Goal: Information Seeking & Learning: Learn about a topic

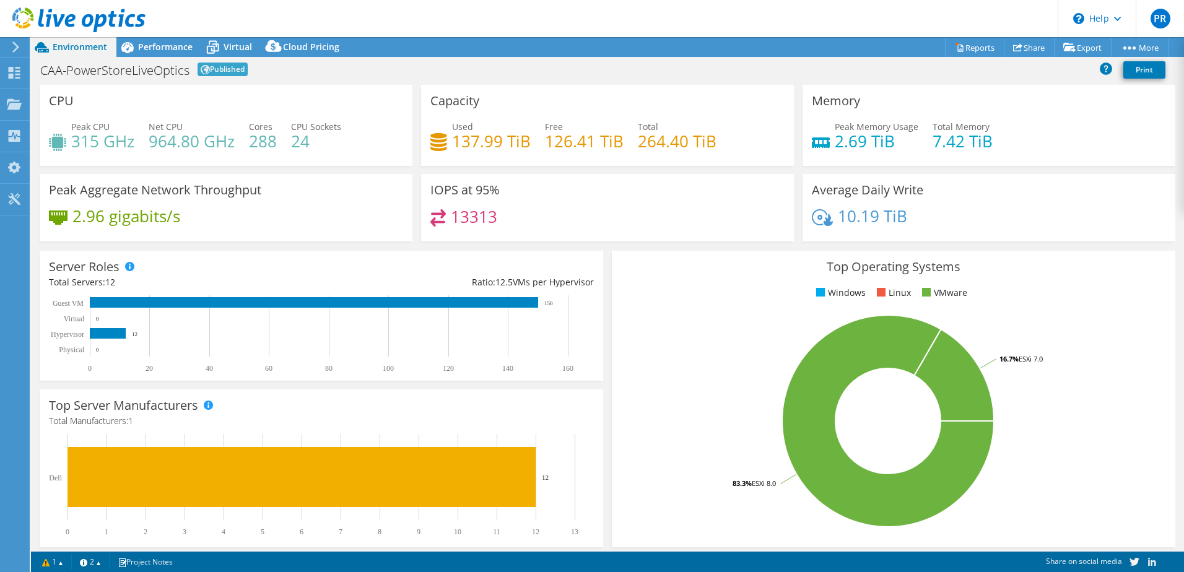
select select "USD"
click at [327, 69] on div "CAA-PowerStoreLiveOptics Published Print" at bounding box center [607, 69] width 1153 height 23
click at [152, 40] on div "Performance" at bounding box center [158, 47] width 85 height 20
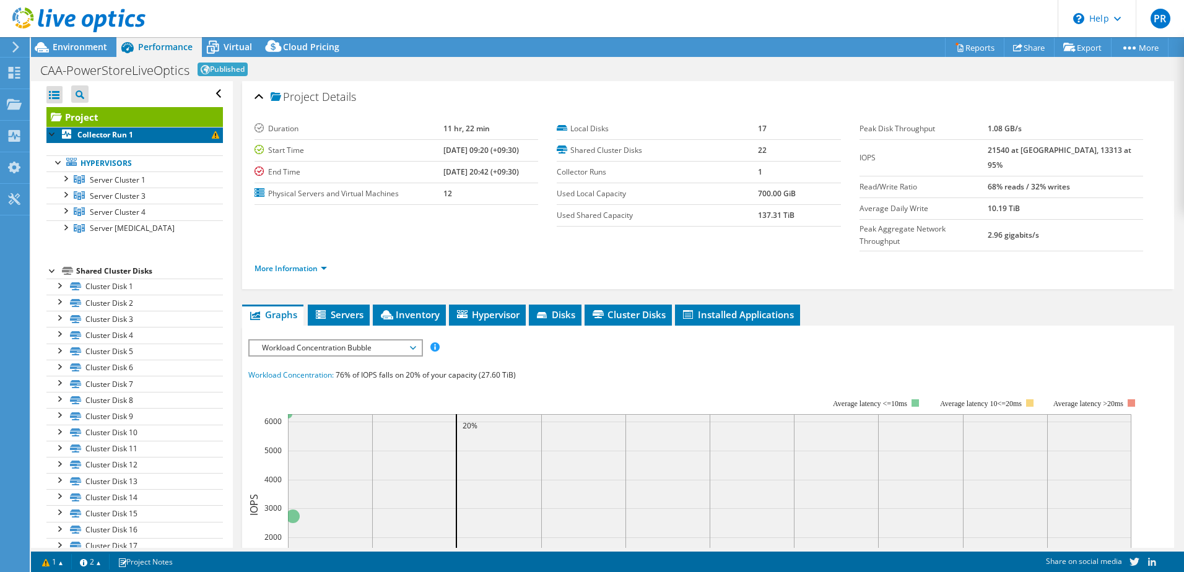
click at [113, 135] on b "Collector Run 1" at bounding box center [105, 134] width 56 height 11
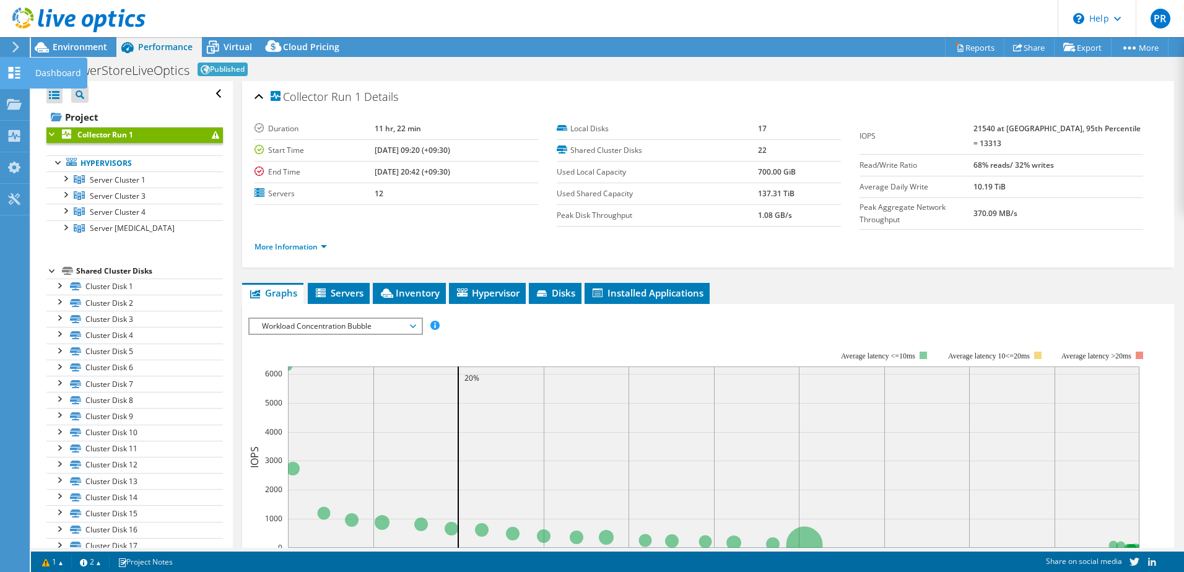
click at [12, 67] on icon at bounding box center [14, 73] width 15 height 12
click at [57, 74] on div "Dashboard" at bounding box center [58, 73] width 58 height 31
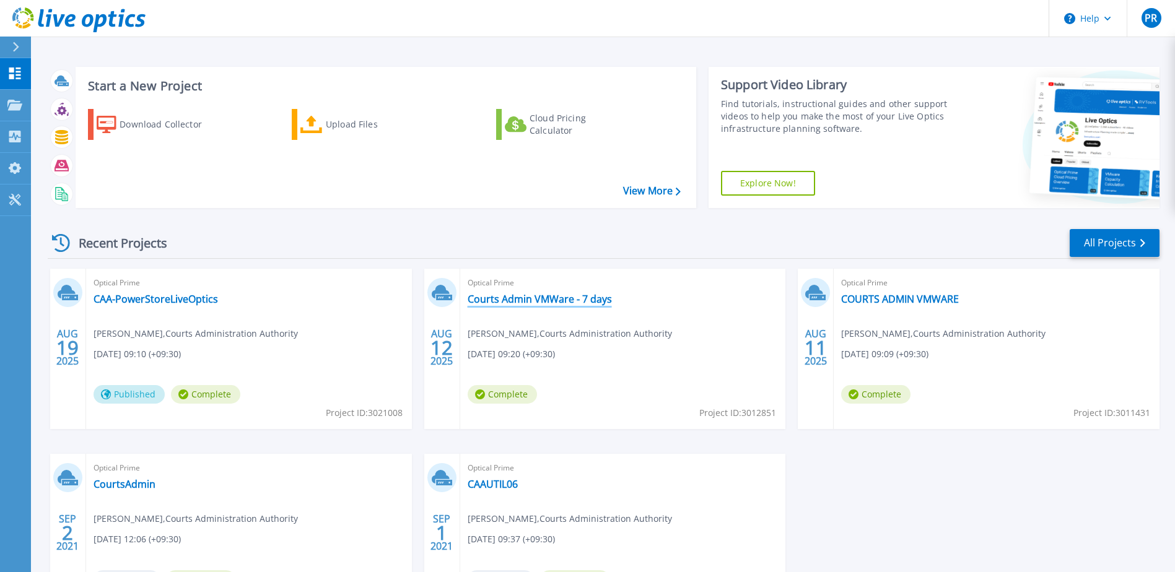
click at [525, 299] on link "Courts Admin VMWare - 7 days" at bounding box center [540, 299] width 144 height 12
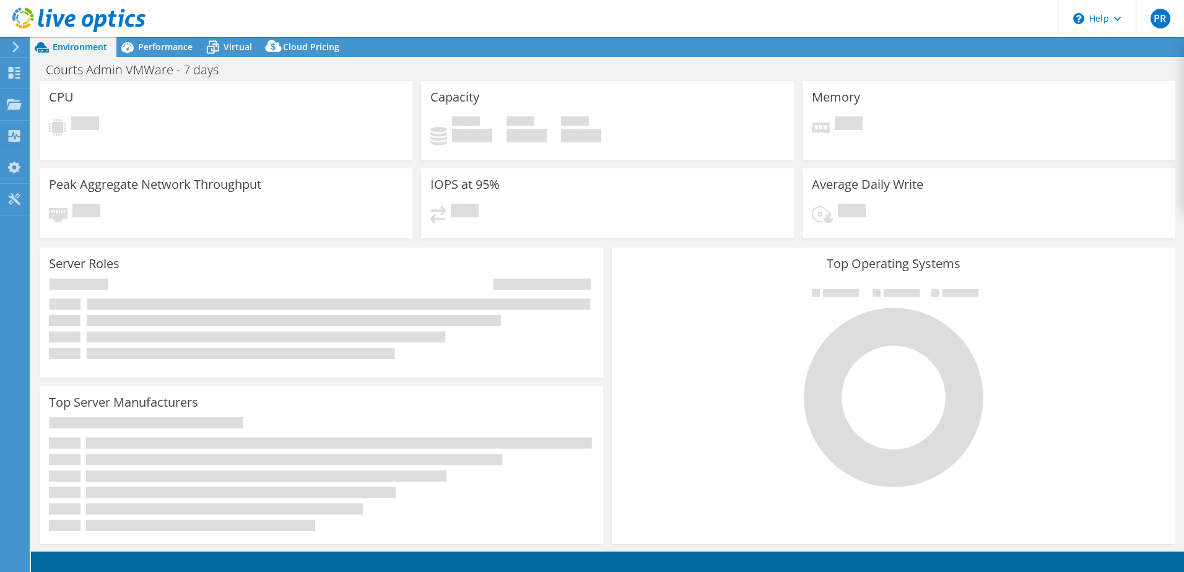
select select "[GEOGRAPHIC_DATA]"
select select "AUD"
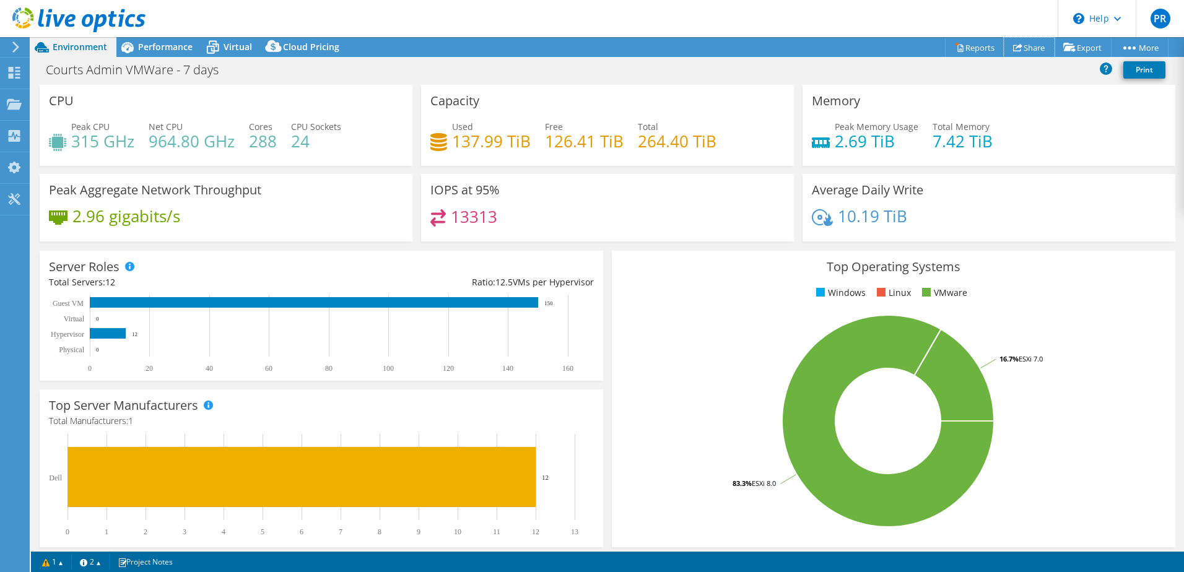
click at [1023, 48] on link "Share" at bounding box center [1029, 47] width 51 height 19
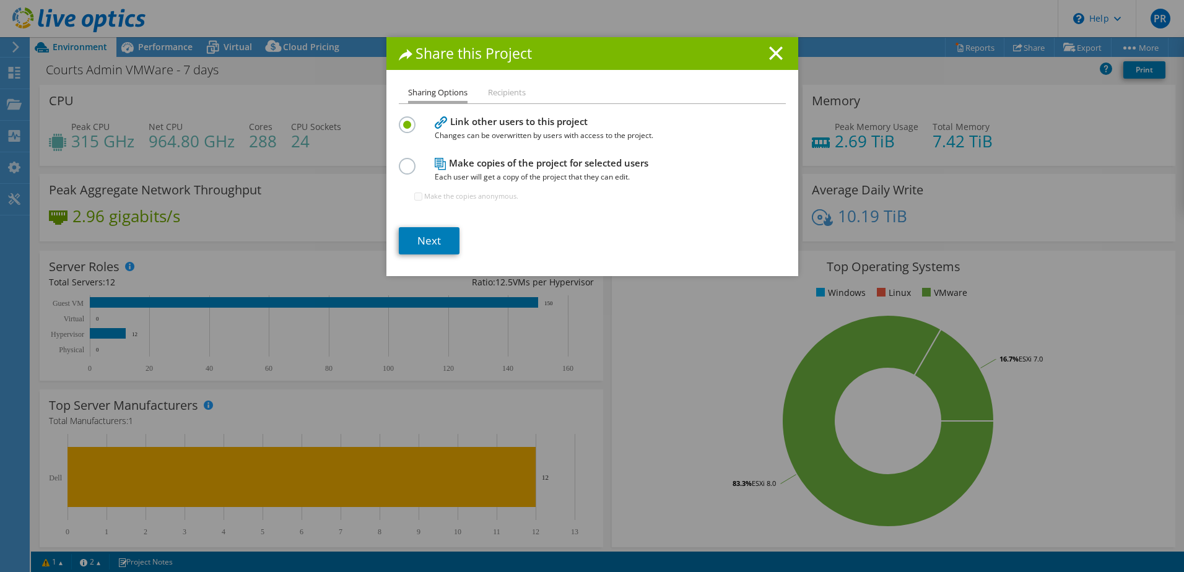
drag, startPoint x: 771, startPoint y: 50, endPoint x: 874, endPoint y: 60, distance: 104.0
click at [772, 50] on icon at bounding box center [776, 53] width 14 height 14
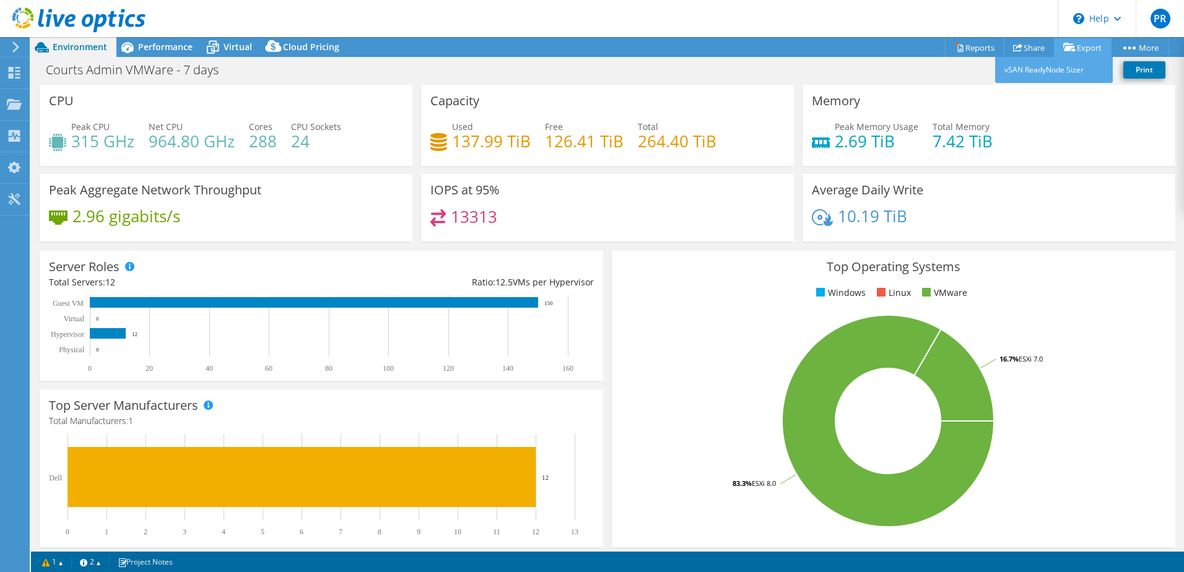
click at [1068, 50] on icon at bounding box center [1070, 47] width 12 height 9
click at [1023, 50] on link "Share" at bounding box center [1029, 47] width 51 height 19
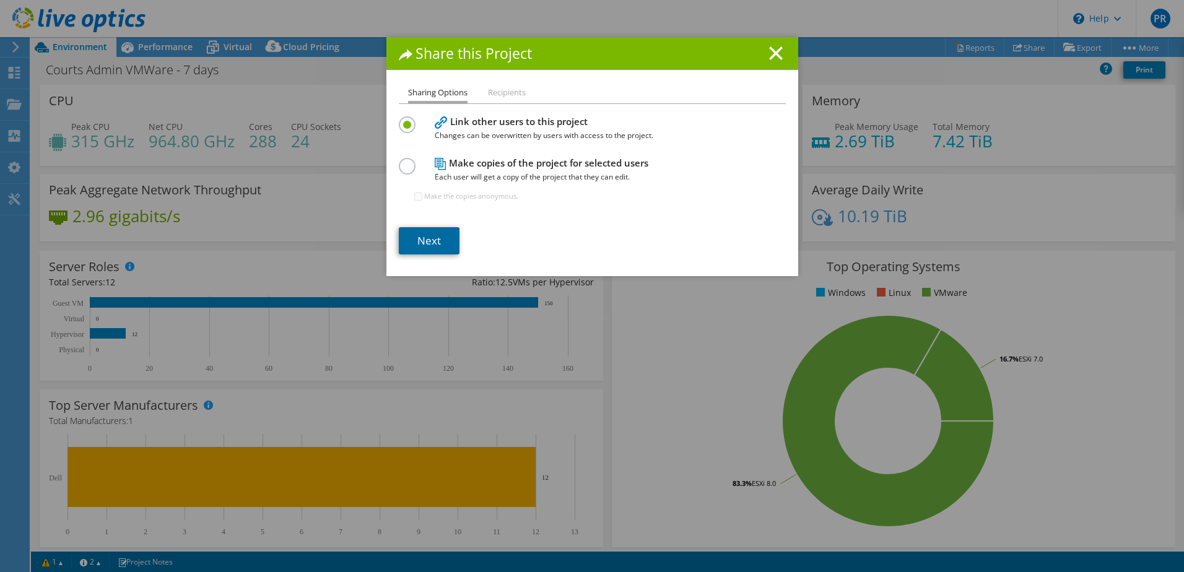
click at [426, 243] on link "Next" at bounding box center [429, 240] width 61 height 27
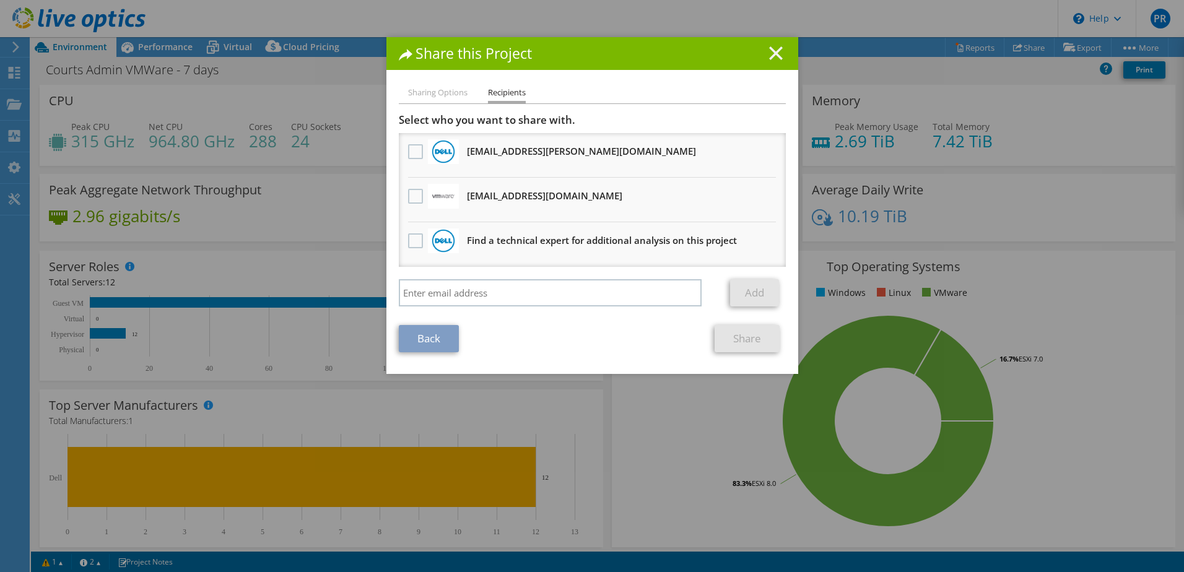
click at [770, 57] on icon at bounding box center [776, 53] width 14 height 14
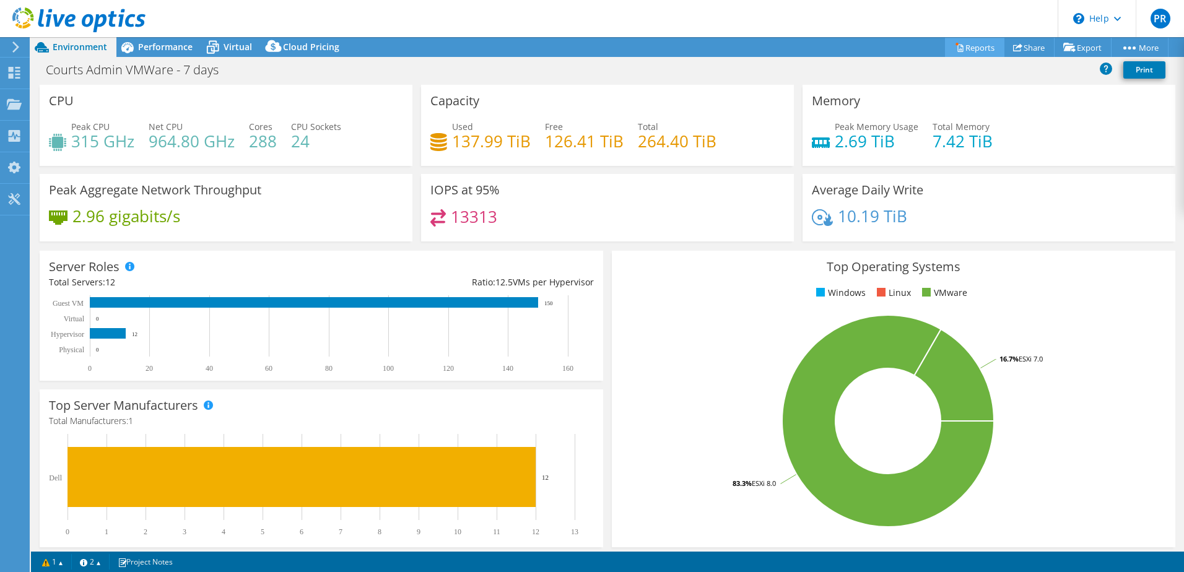
click at [970, 53] on link "Reports" at bounding box center [974, 47] width 59 height 19
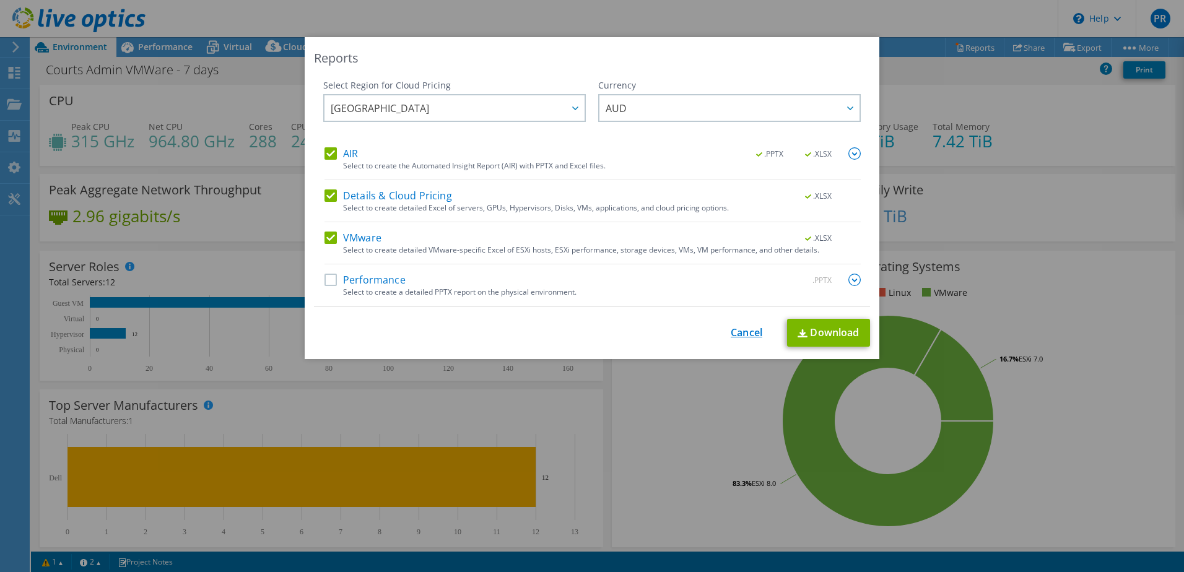
click at [743, 333] on link "Cancel" at bounding box center [747, 333] width 32 height 12
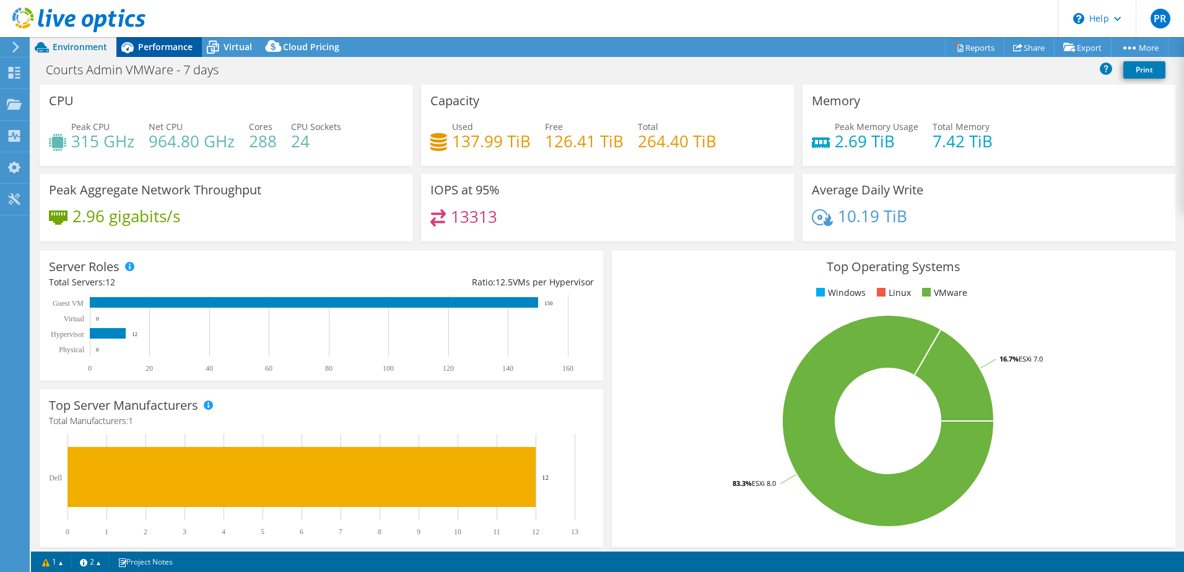
click at [162, 48] on span "Performance" at bounding box center [165, 47] width 55 height 12
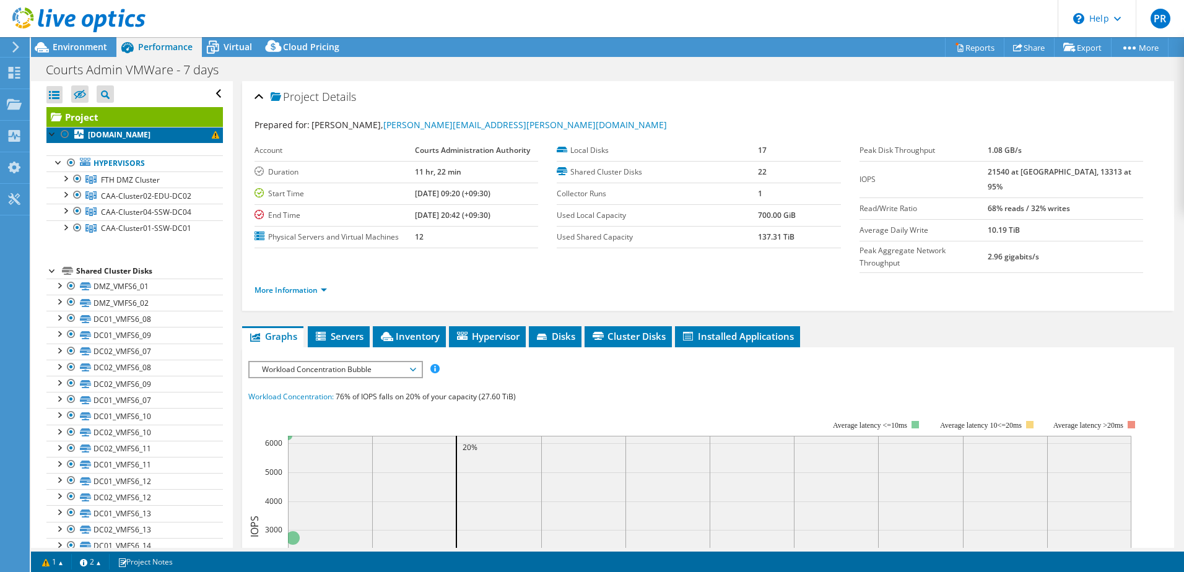
click at [104, 131] on b "[DOMAIN_NAME]" at bounding box center [119, 134] width 63 height 11
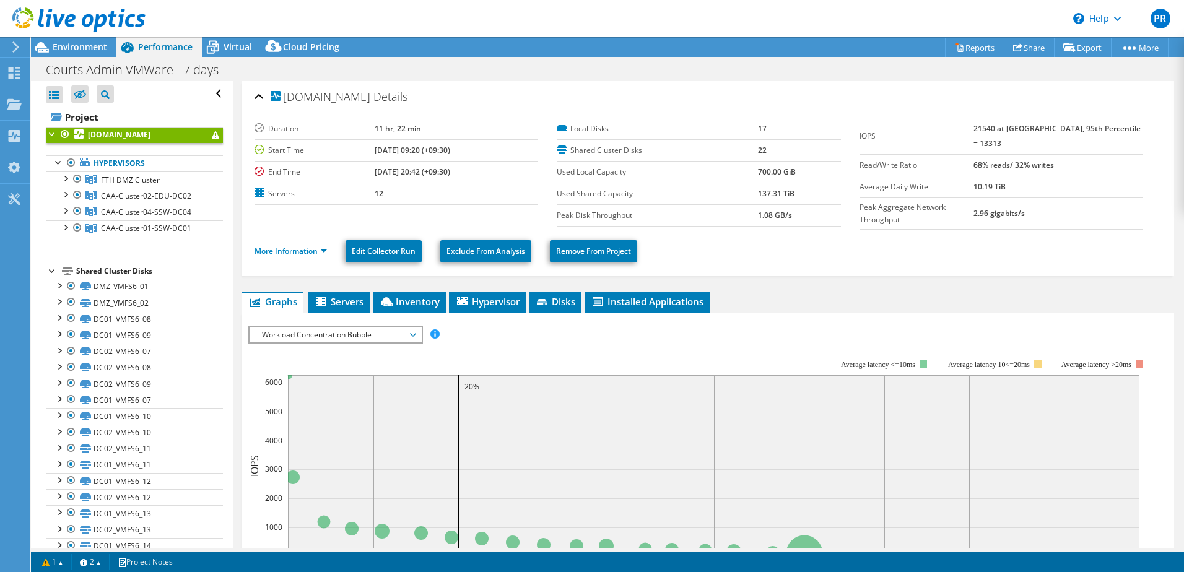
drag, startPoint x: 51, startPoint y: 132, endPoint x: 75, endPoint y: 138, distance: 24.9
click at [51, 132] on div at bounding box center [52, 133] width 12 height 12
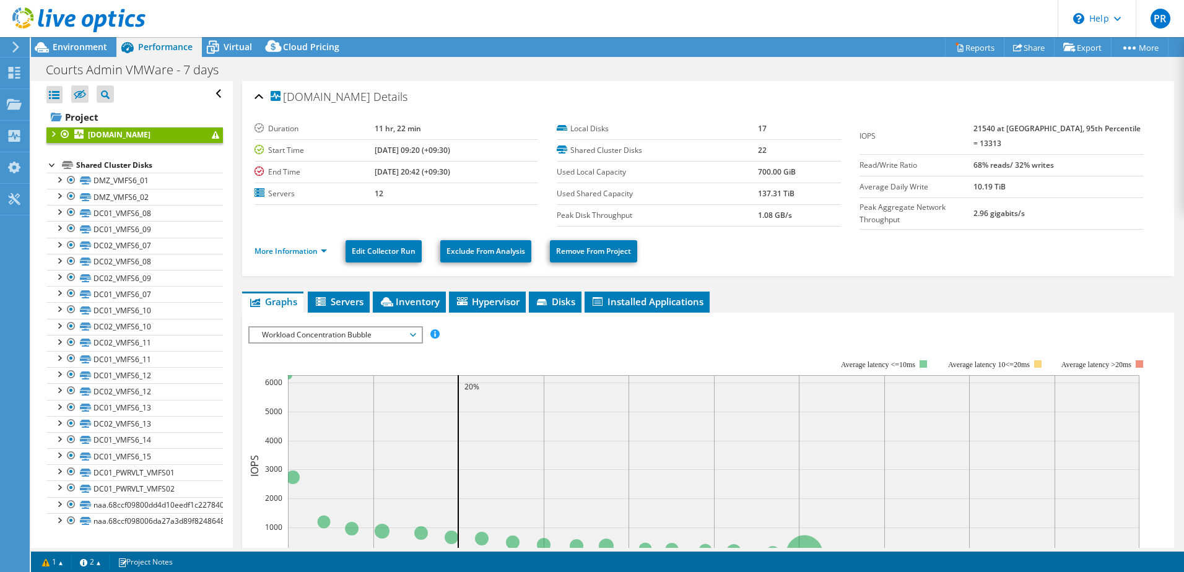
click at [49, 165] on div at bounding box center [52, 164] width 12 height 12
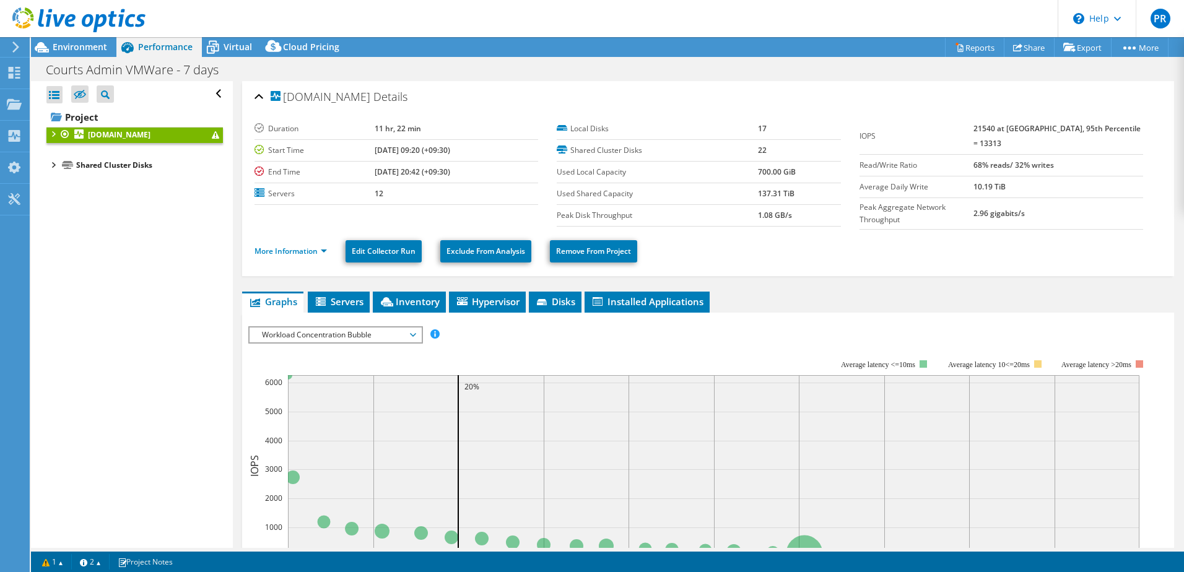
click at [51, 133] on div at bounding box center [52, 133] width 12 height 12
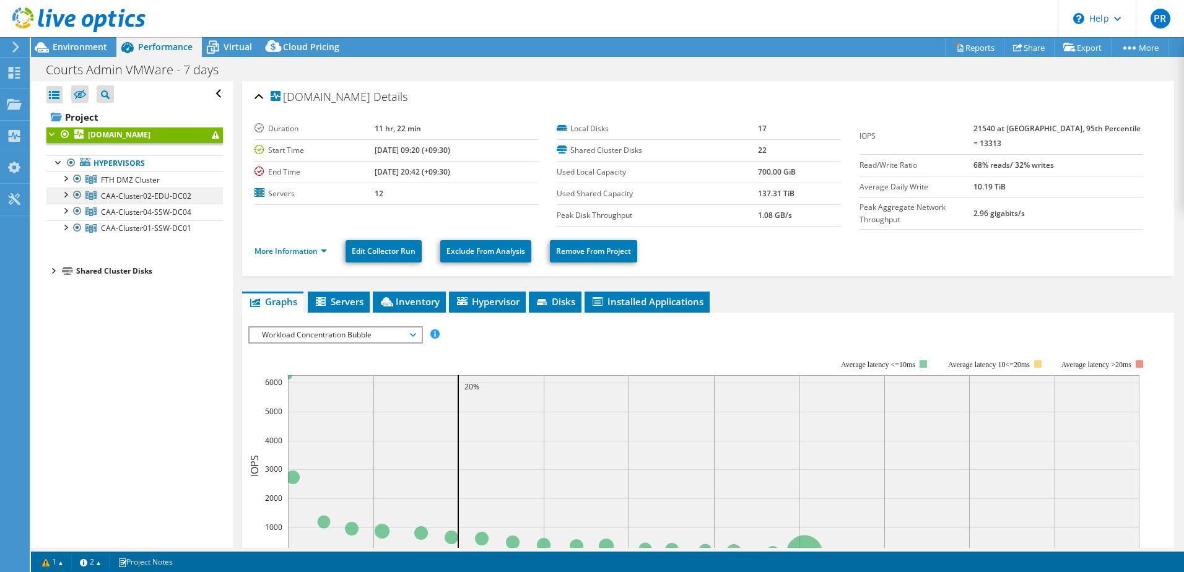
click at [135, 185] on span "CAA-Cluster02-EDU-DC02" at bounding box center [130, 180] width 59 height 11
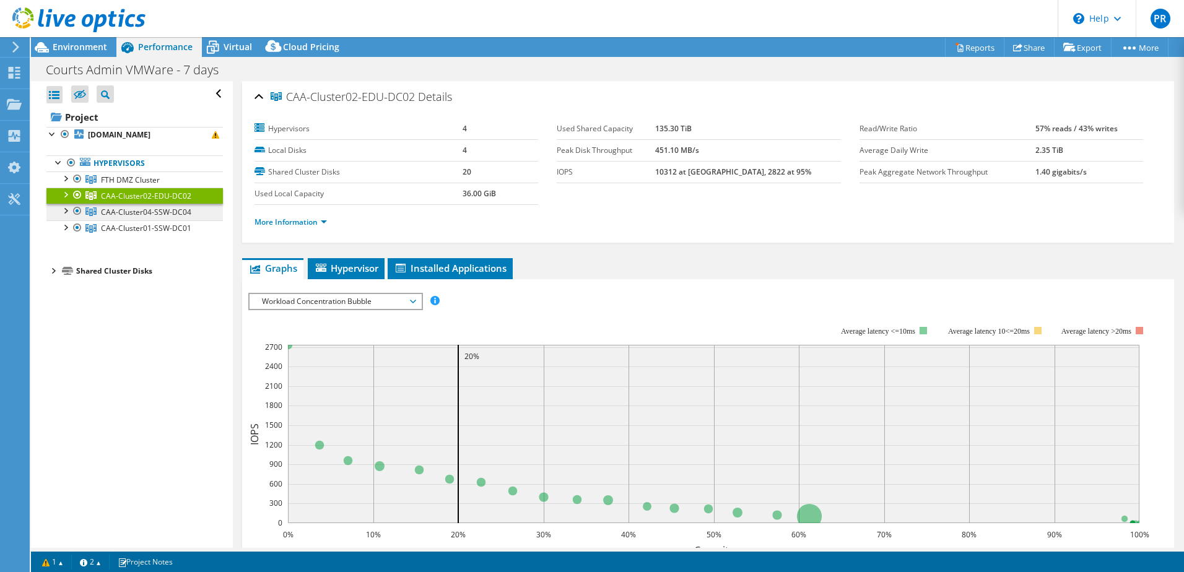
click at [120, 185] on span "CAA-Cluster04-SSW-DC04" at bounding box center [130, 180] width 59 height 11
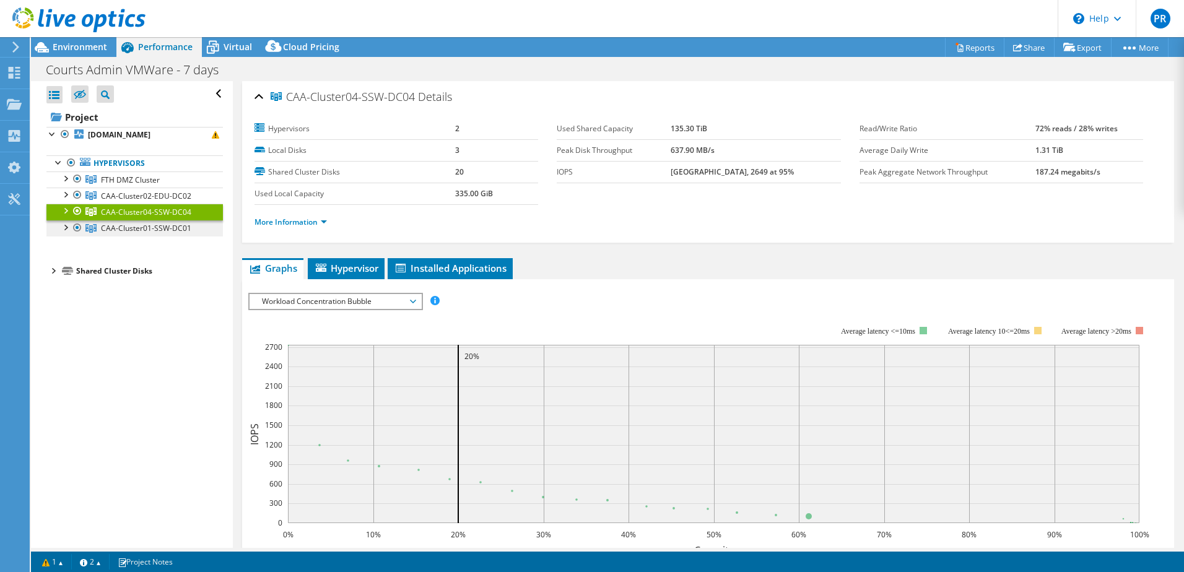
click at [121, 185] on span "CAA-Cluster01-SSW-DC01" at bounding box center [130, 180] width 59 height 11
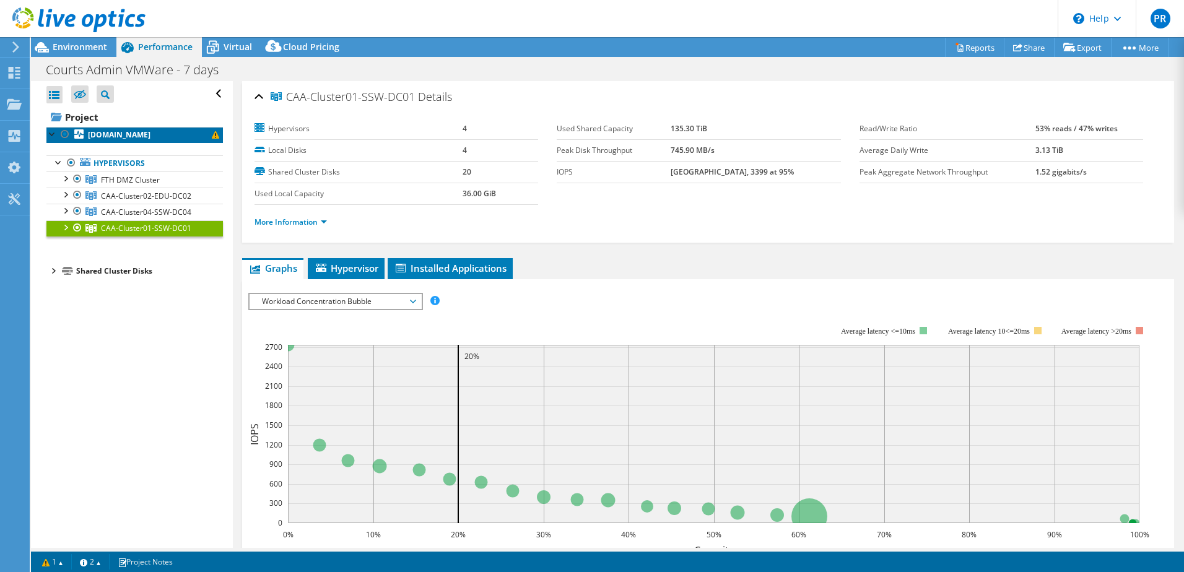
click at [121, 134] on b "[DOMAIN_NAME]" at bounding box center [119, 134] width 63 height 11
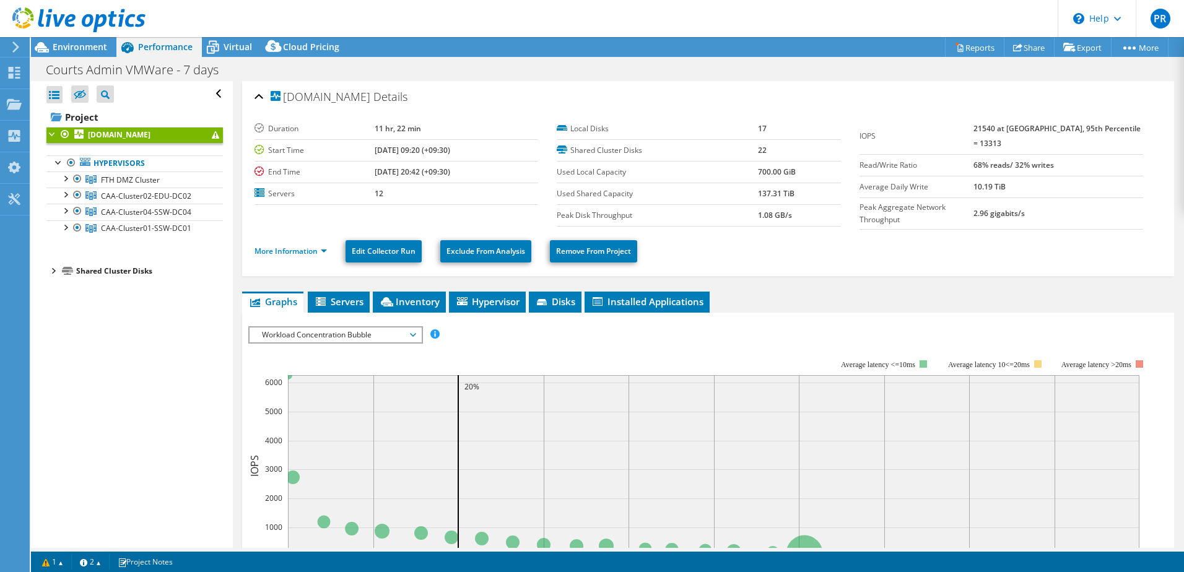
click at [56, 269] on div at bounding box center [52, 270] width 12 height 12
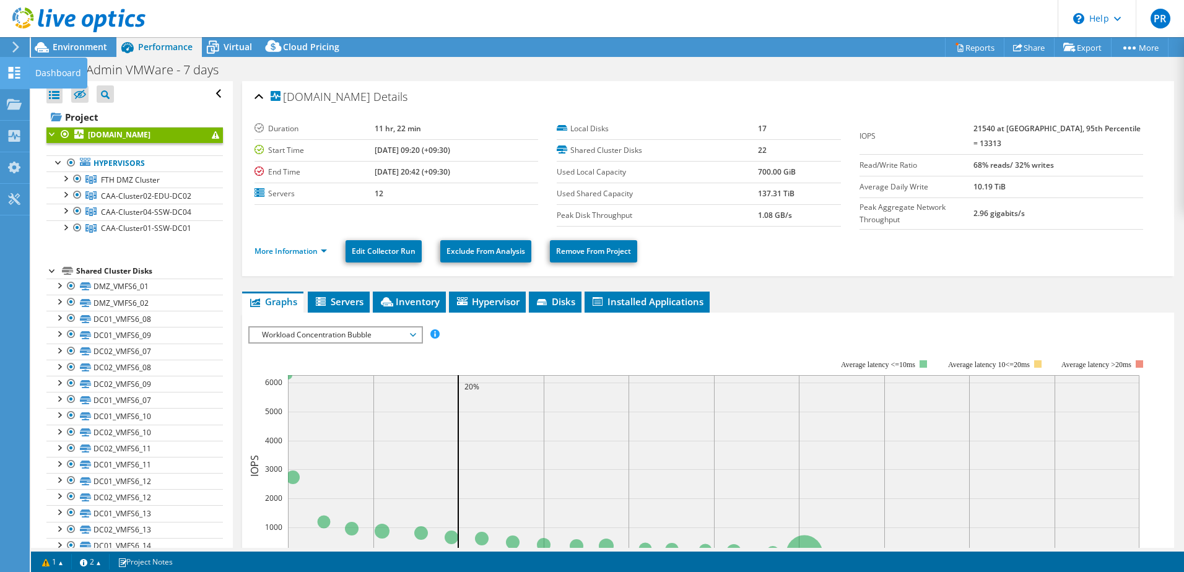
click at [15, 76] on icon at bounding box center [14, 73] width 15 height 12
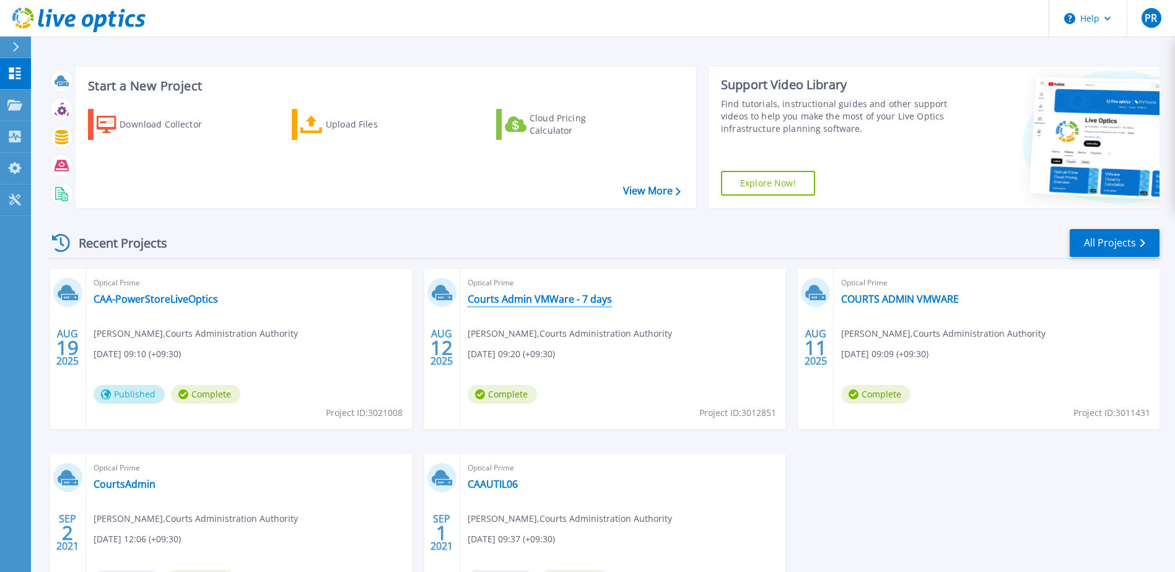
click at [534, 299] on link "Courts Admin VMWare - 7 days" at bounding box center [540, 299] width 144 height 12
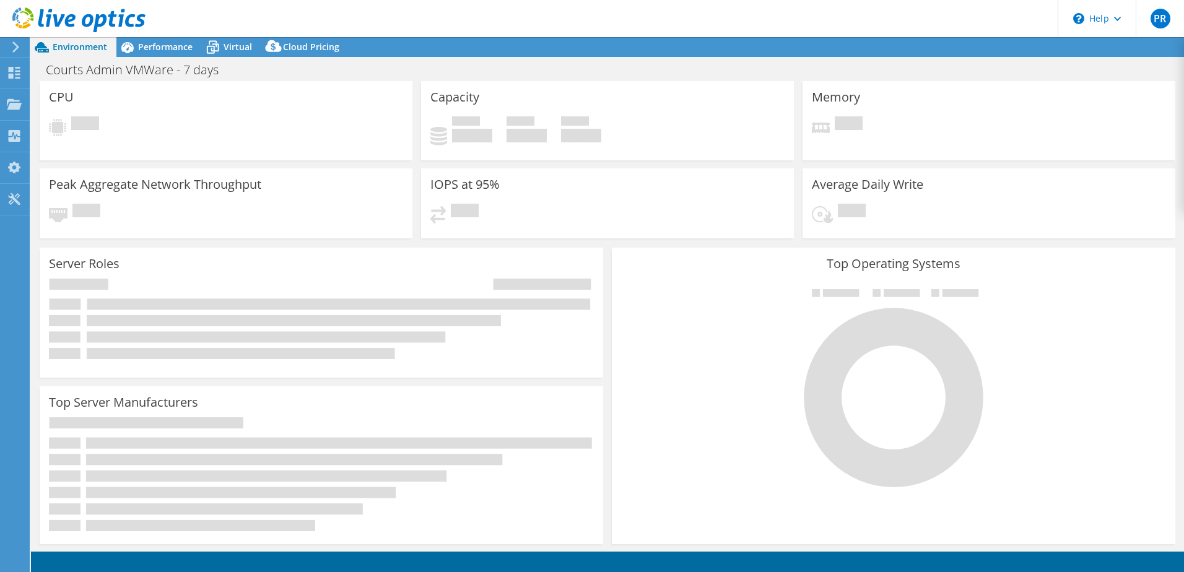
select select "Australia"
select select "AUD"
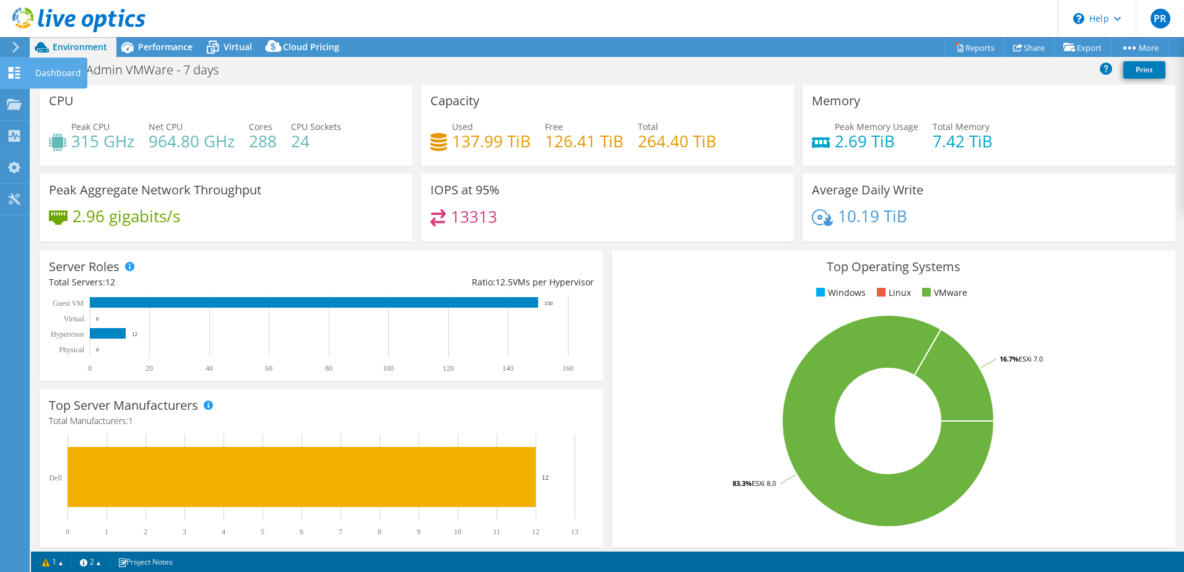
click at [20, 71] on use at bounding box center [15, 73] width 12 height 12
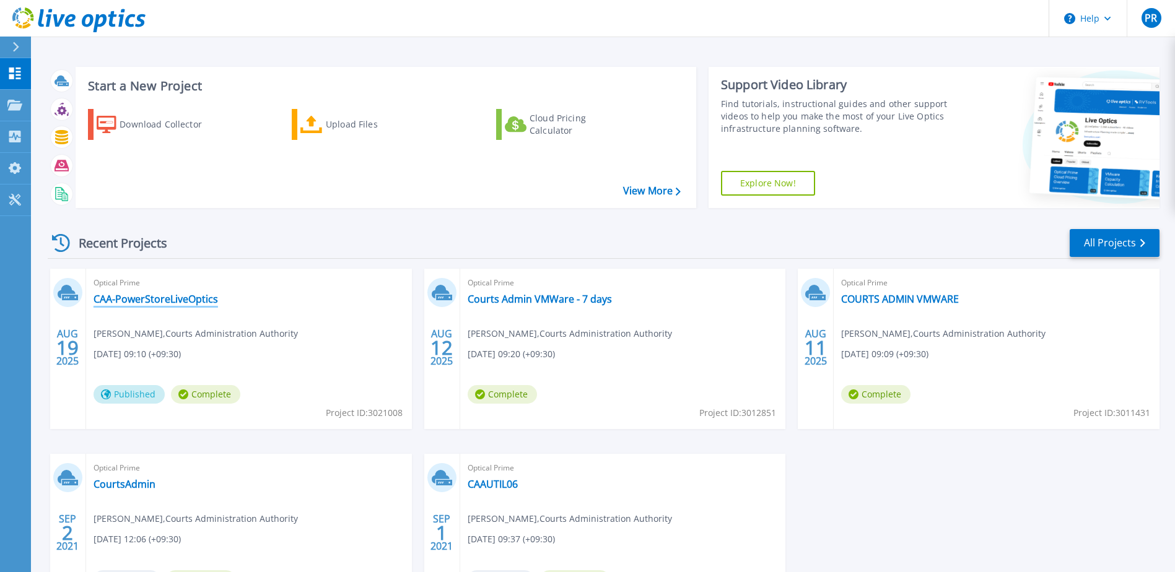
click at [194, 299] on link "CAA-PowerStoreLiveOptics" at bounding box center [156, 299] width 124 height 12
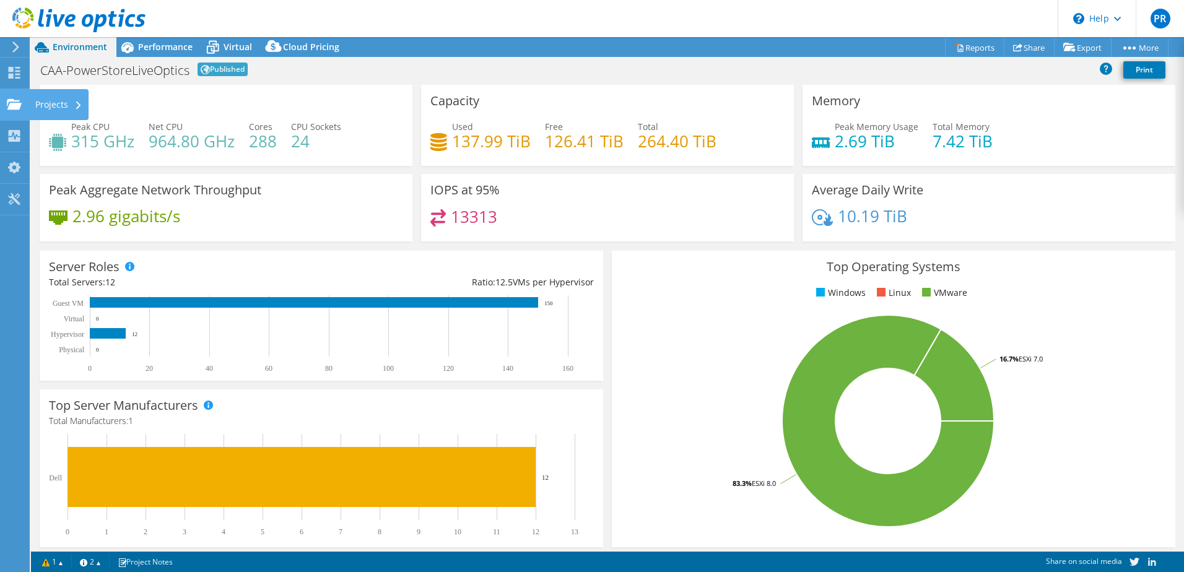
click at [46, 105] on div "Projects" at bounding box center [58, 104] width 59 height 31
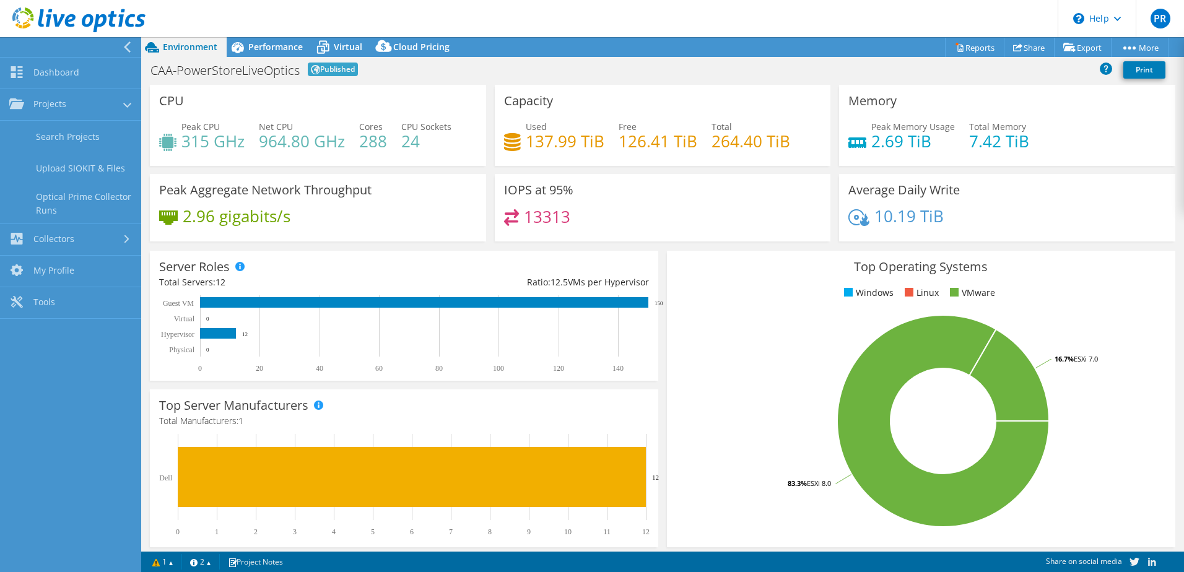
click at [131, 46] on icon at bounding box center [127, 46] width 9 height 11
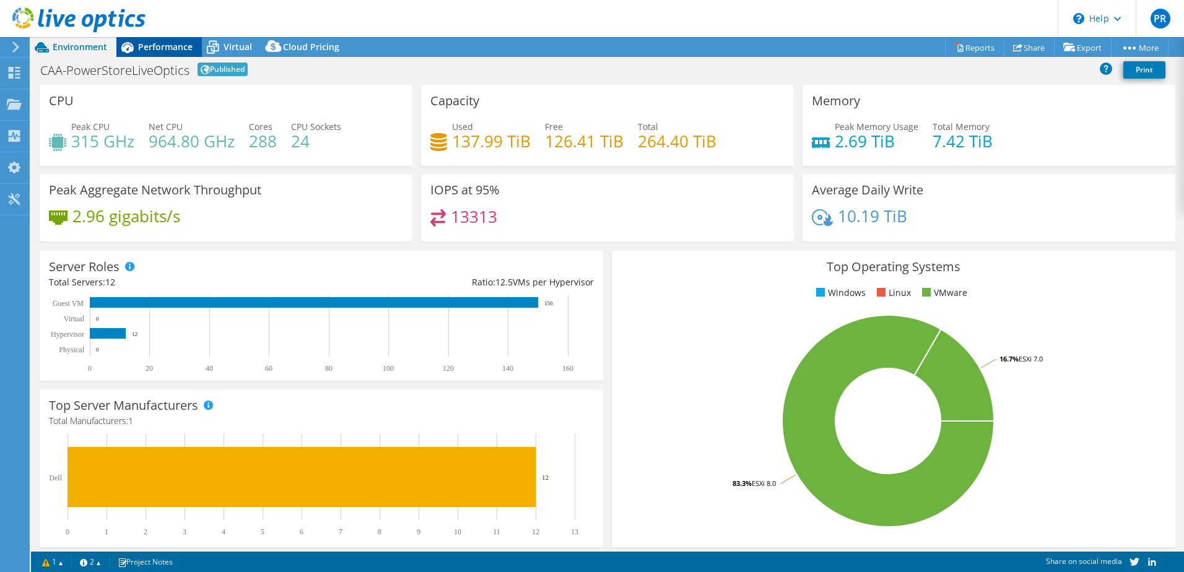
click at [159, 45] on span "Performance" at bounding box center [165, 47] width 55 height 12
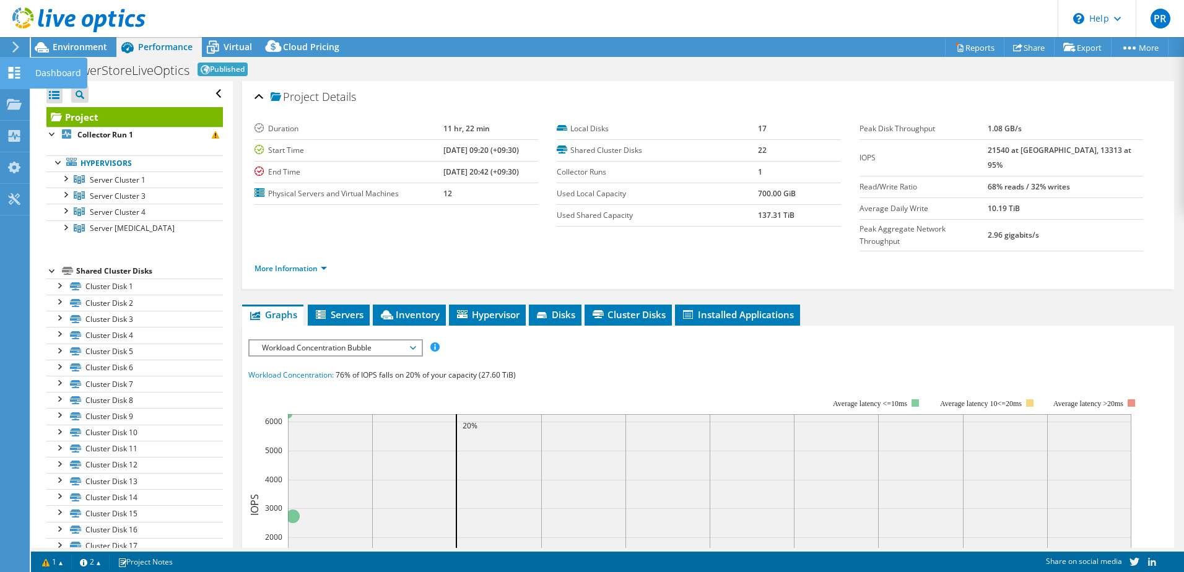
click at [61, 72] on div "Dashboard" at bounding box center [58, 73] width 58 height 31
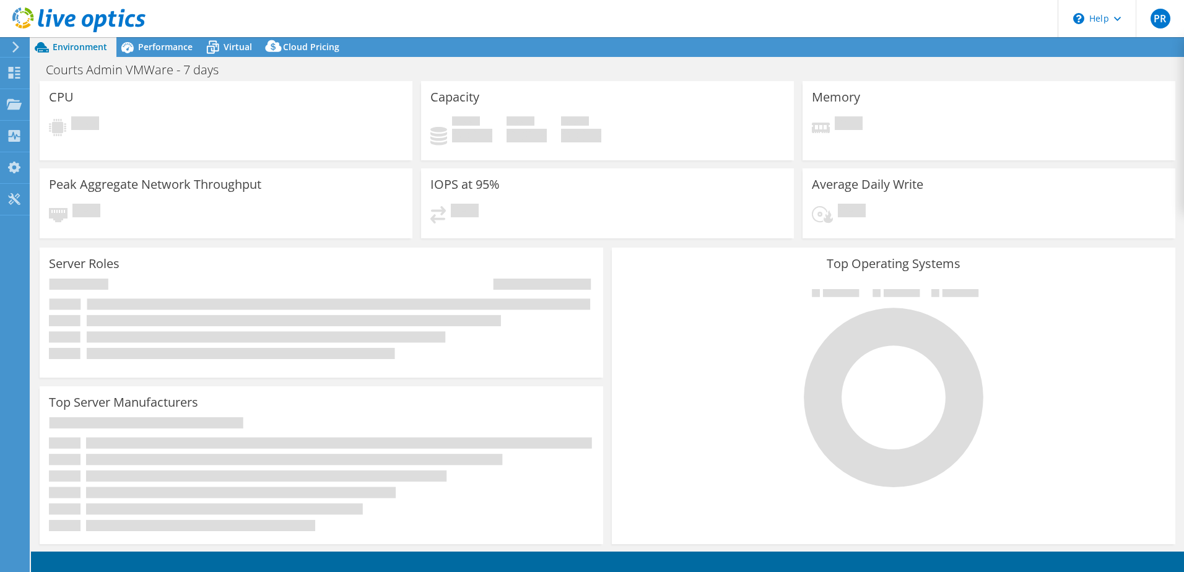
select select "[GEOGRAPHIC_DATA]"
select select "AUD"
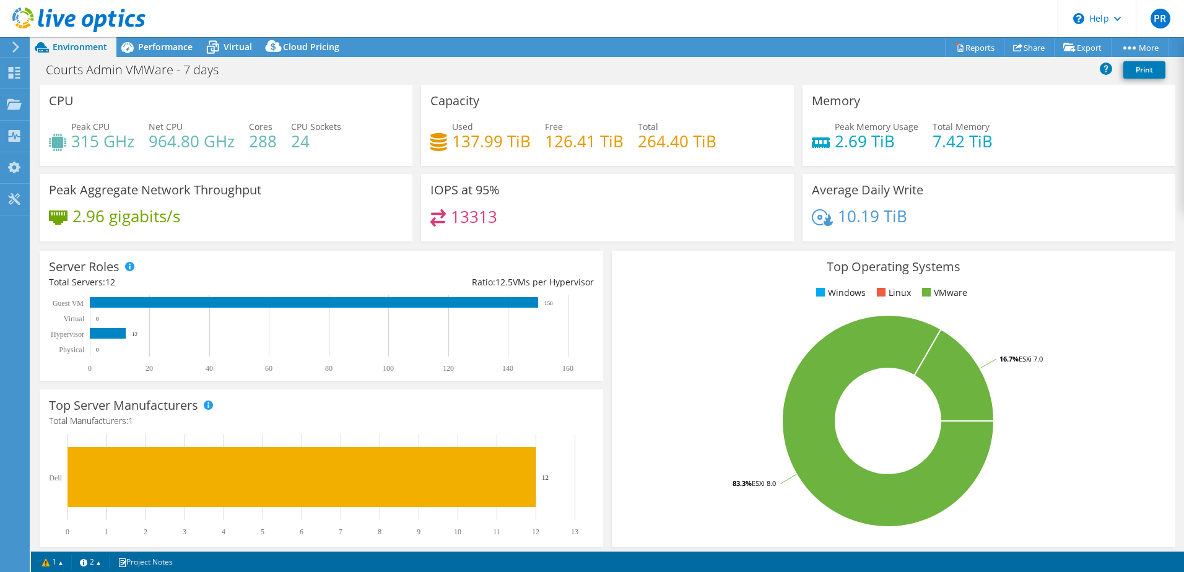
click at [343, 209] on div "2.96 gigabits/s" at bounding box center [226, 222] width 354 height 26
click at [152, 46] on span "Performance" at bounding box center [165, 47] width 55 height 12
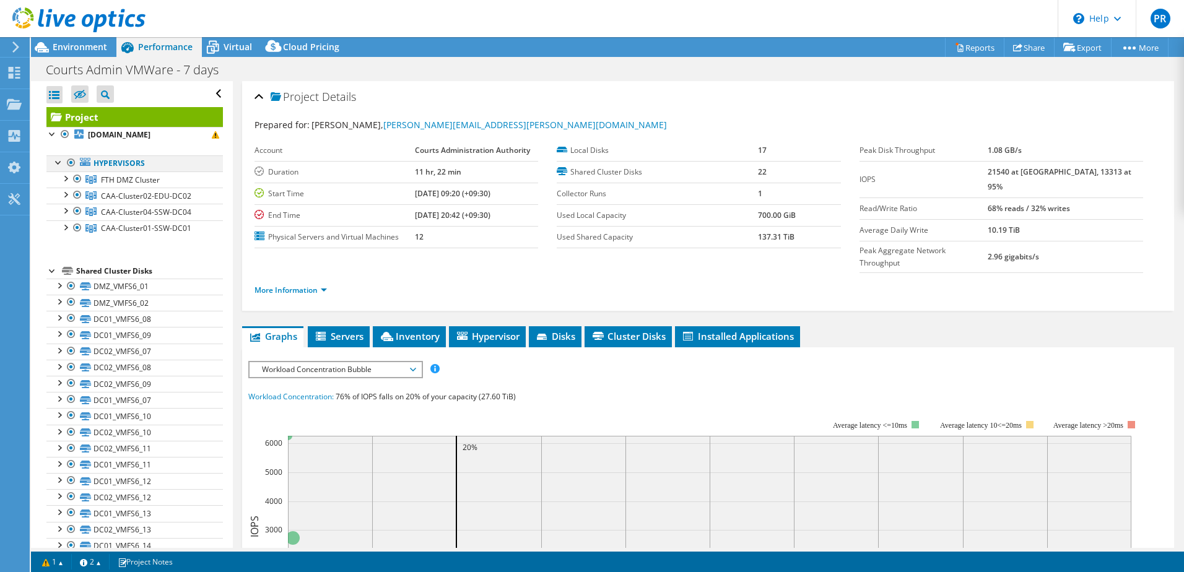
click at [56, 161] on div at bounding box center [59, 161] width 12 height 12
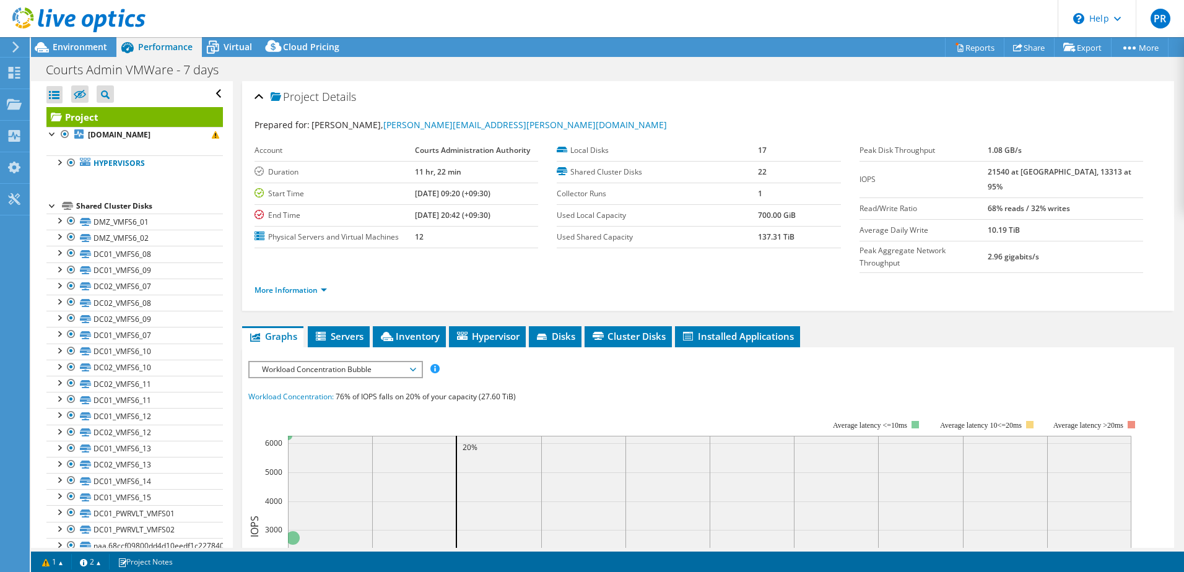
click at [51, 204] on div at bounding box center [52, 205] width 12 height 12
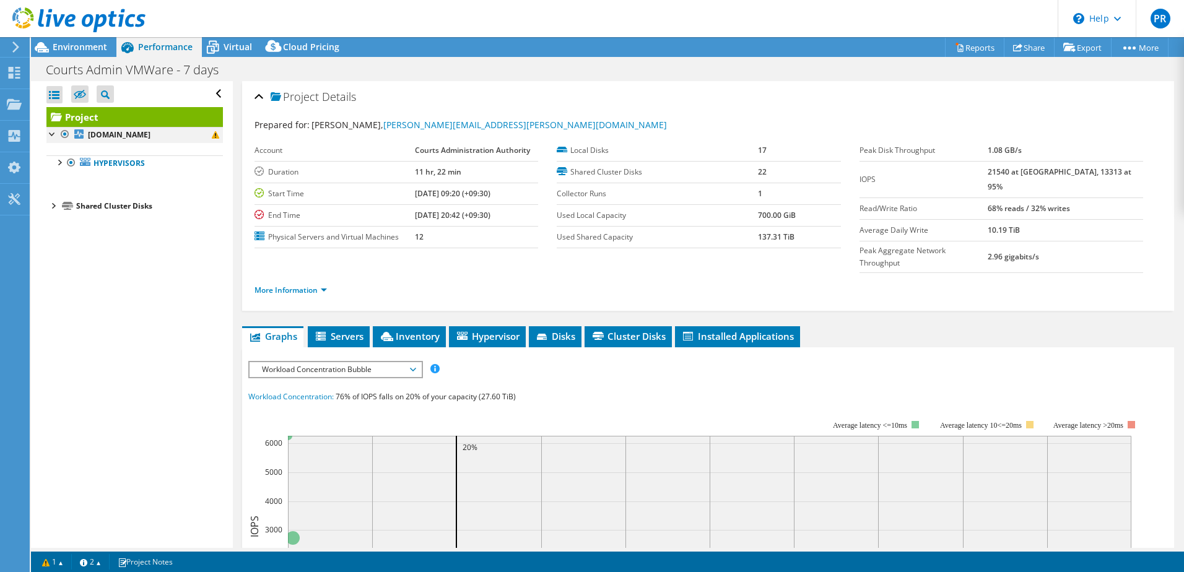
click at [51, 135] on div at bounding box center [52, 133] width 12 height 12
click at [256, 97] on div "Project Details" at bounding box center [708, 97] width 907 height 27
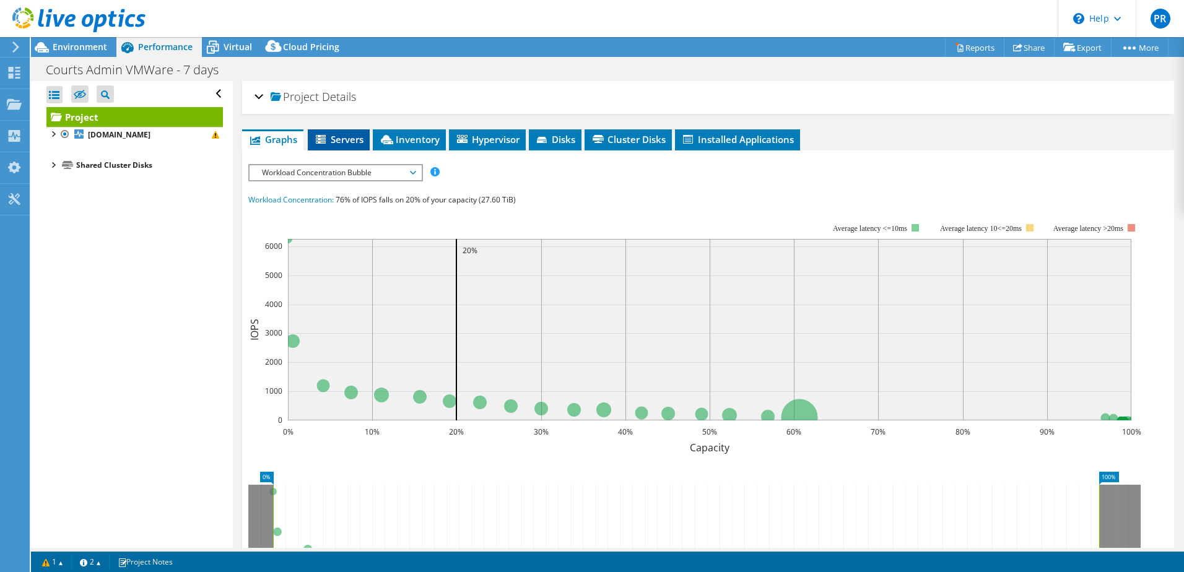
click at [344, 138] on span "Servers" at bounding box center [339, 139] width 50 height 12
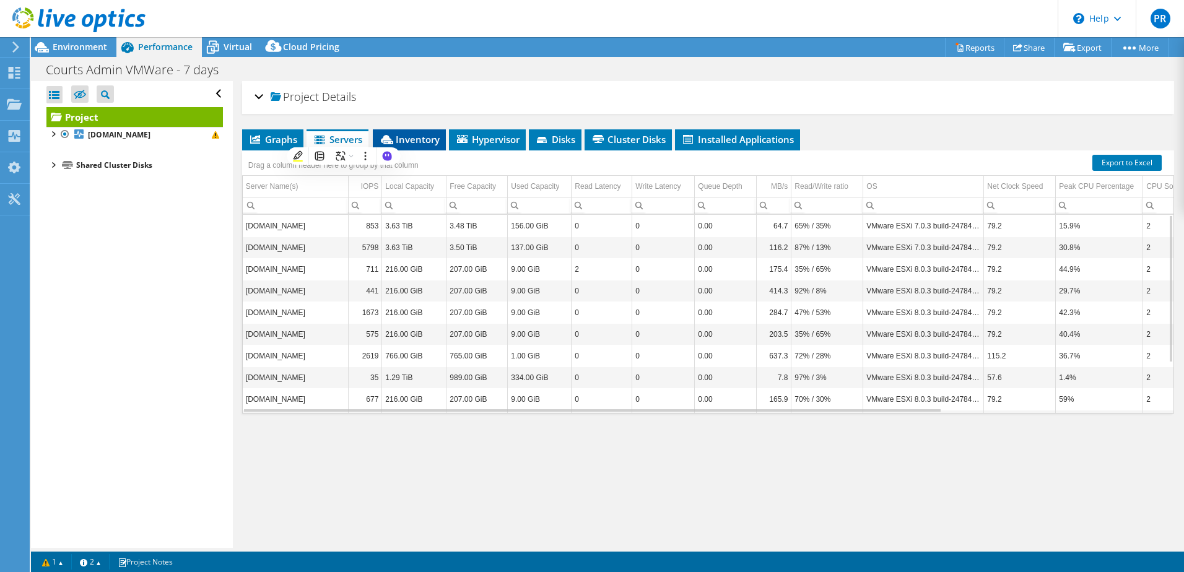
click at [419, 140] on span "Inventory" at bounding box center [409, 139] width 61 height 12
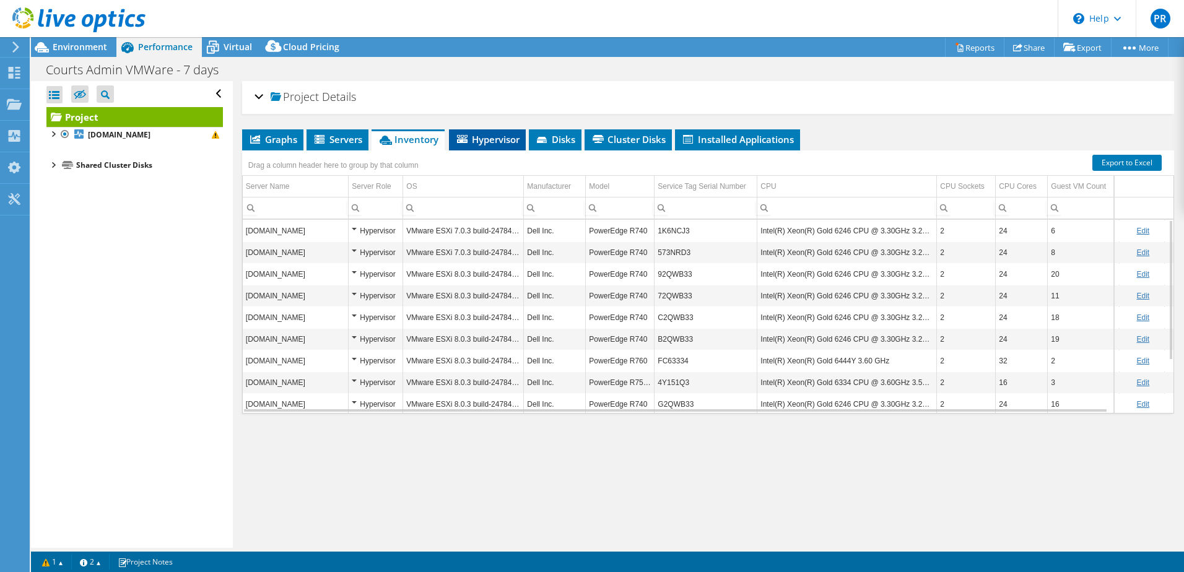
click at [498, 136] on span "Hypervisor" at bounding box center [487, 139] width 64 height 12
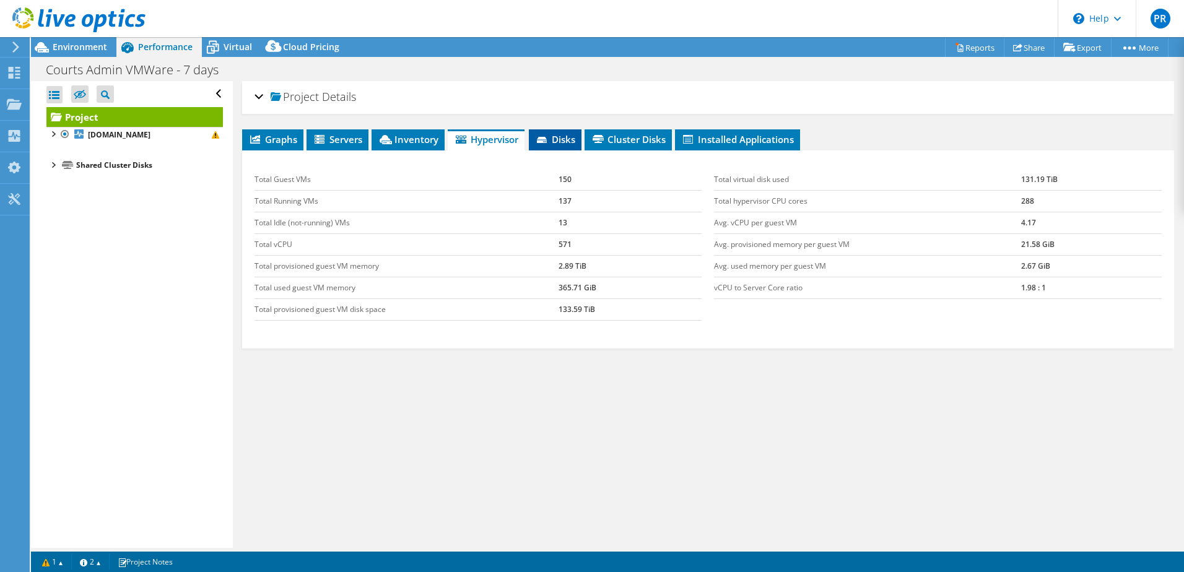
click at [562, 142] on span "Disks" at bounding box center [555, 139] width 40 height 12
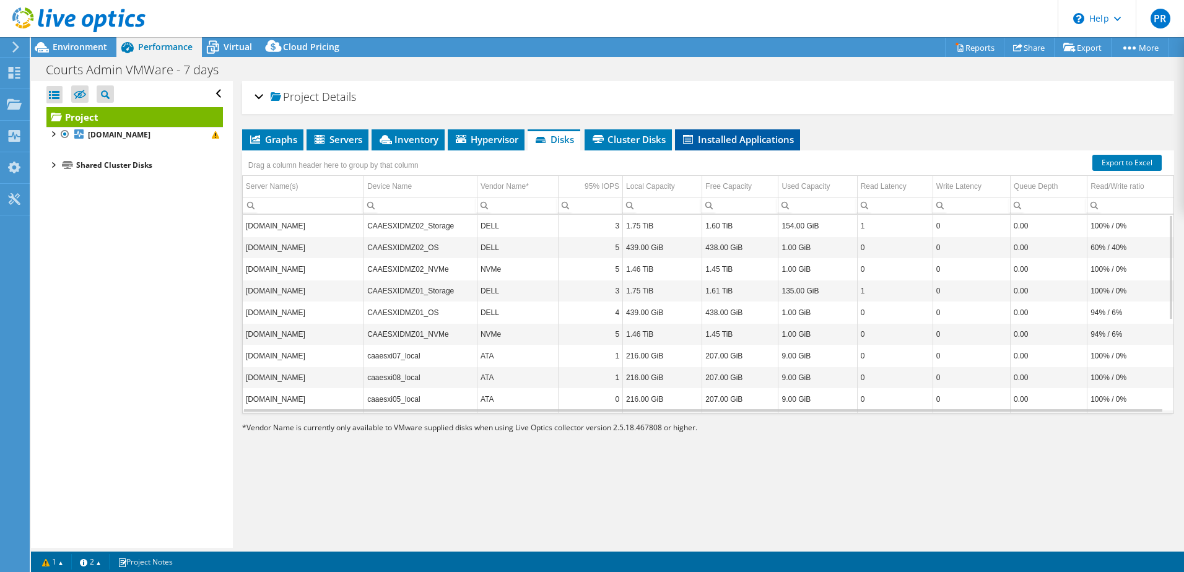
click at [724, 138] on span "Installed Applications" at bounding box center [737, 139] width 113 height 12
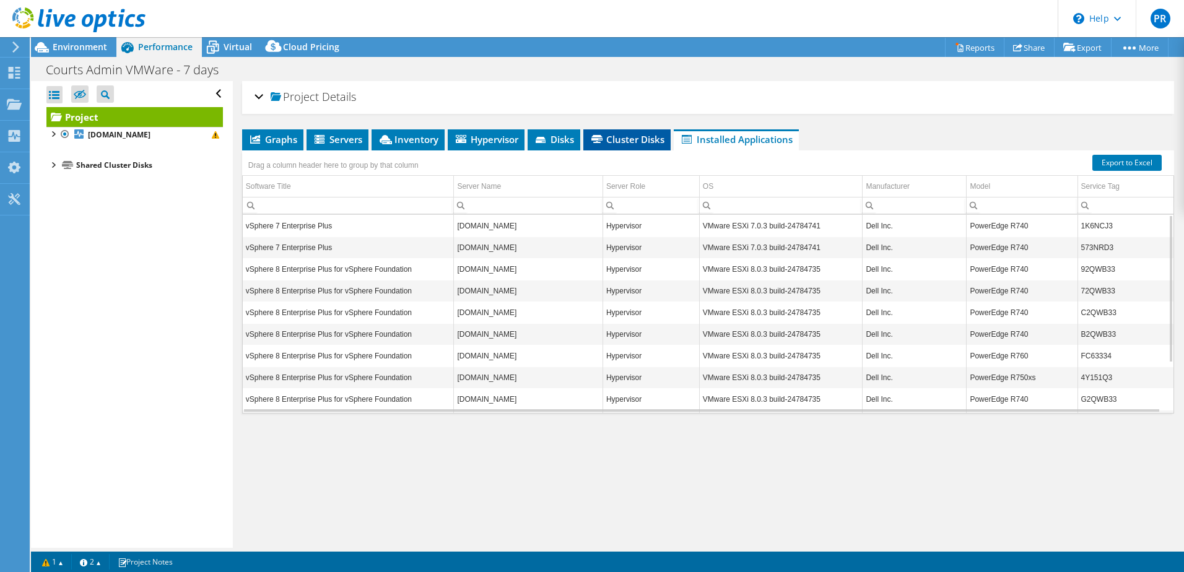
click at [637, 140] on span "Cluster Disks" at bounding box center [627, 139] width 75 height 12
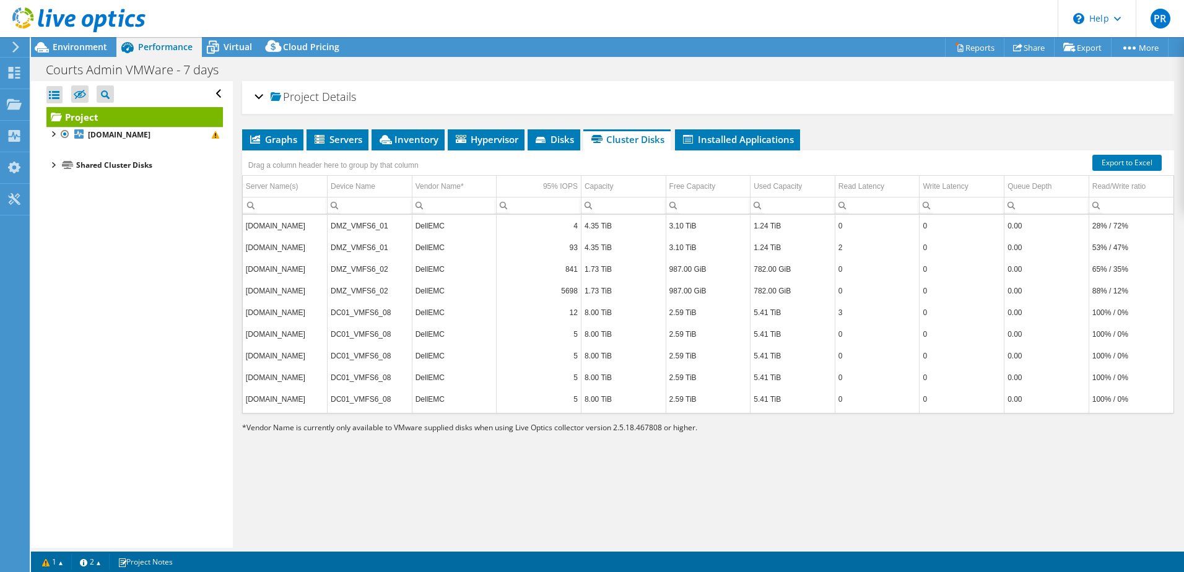
drag, startPoint x: 453, startPoint y: 474, endPoint x: 461, endPoint y: 473, distance: 7.5
click at [461, 473] on div "Project Details Prepared for: [PERSON_NAME], [PERSON_NAME][EMAIL_ADDRESS][PERSO…" at bounding box center [708, 314] width 951 height 467
click at [346, 136] on span "Servers" at bounding box center [338, 139] width 50 height 12
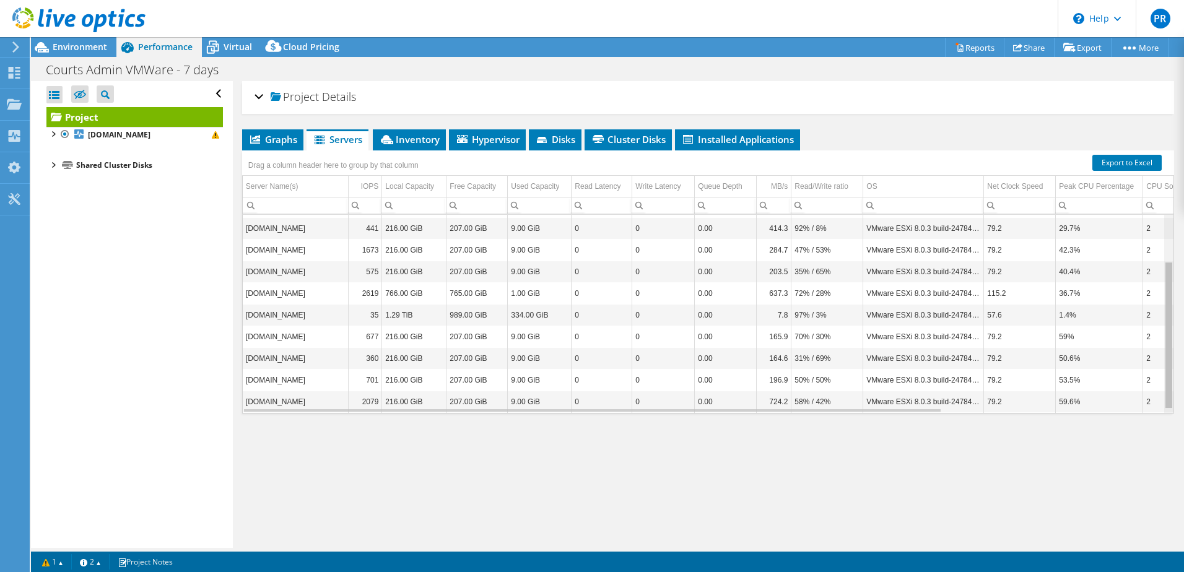
scroll to position [63, 0]
drag, startPoint x: 1160, startPoint y: 294, endPoint x: 1173, endPoint y: 347, distance: 55.3
click at [1173, 347] on body "PR End User [PERSON_NAME] [PERSON_NAME][EMAIL_ADDRESS][PERSON_NAME][DOMAIN_NAME…" at bounding box center [592, 286] width 1184 height 572
click at [279, 134] on span "Graphs" at bounding box center [272, 139] width 49 height 12
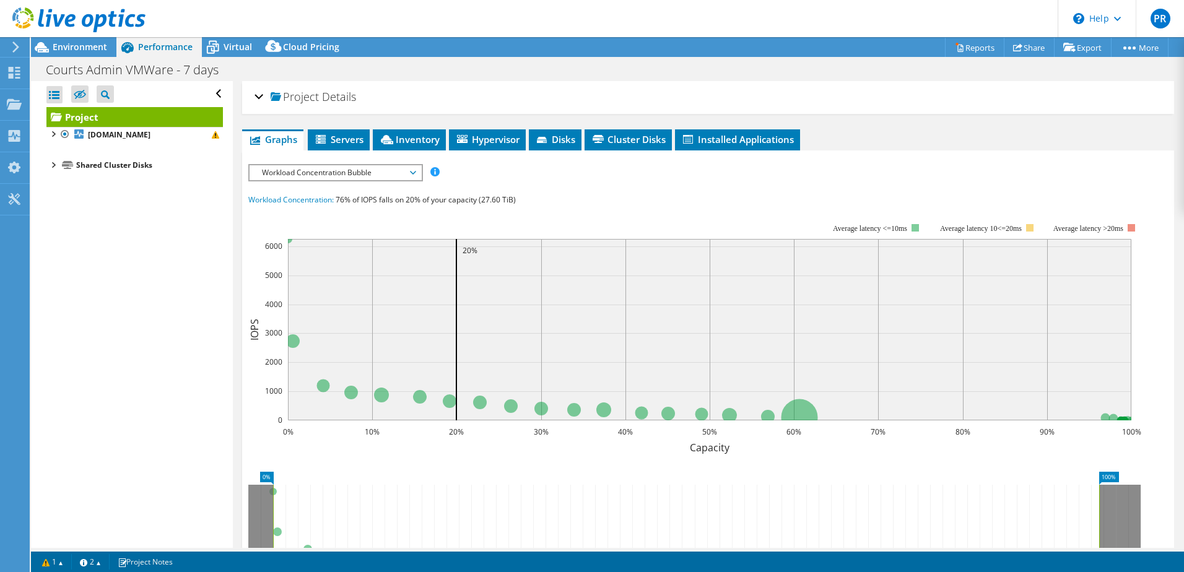
scroll to position [160, 0]
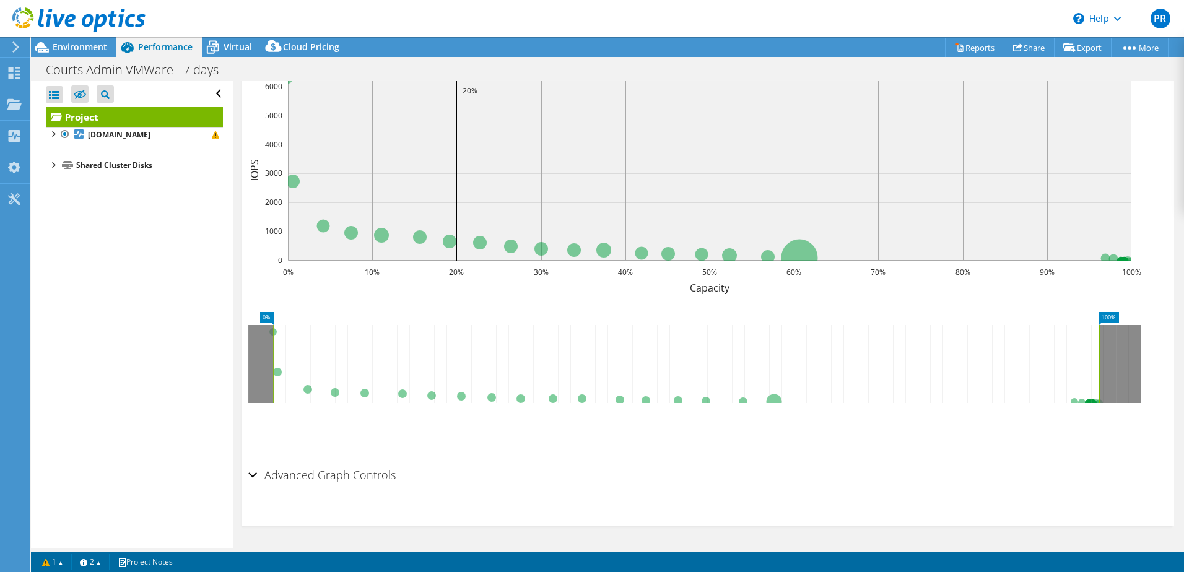
click at [251, 476] on div "Advanced Graph Controls" at bounding box center [708, 476] width 920 height 27
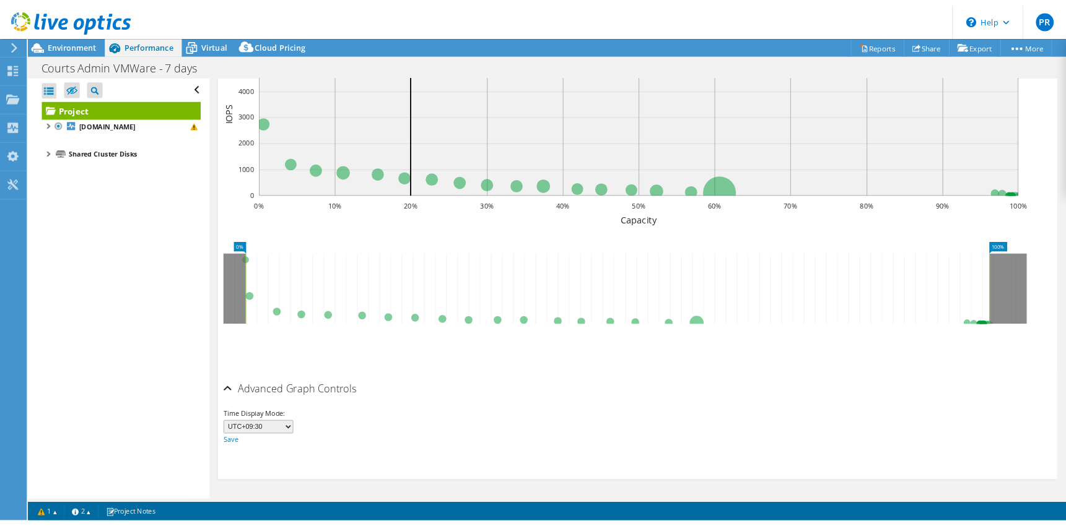
scroll to position [0, 0]
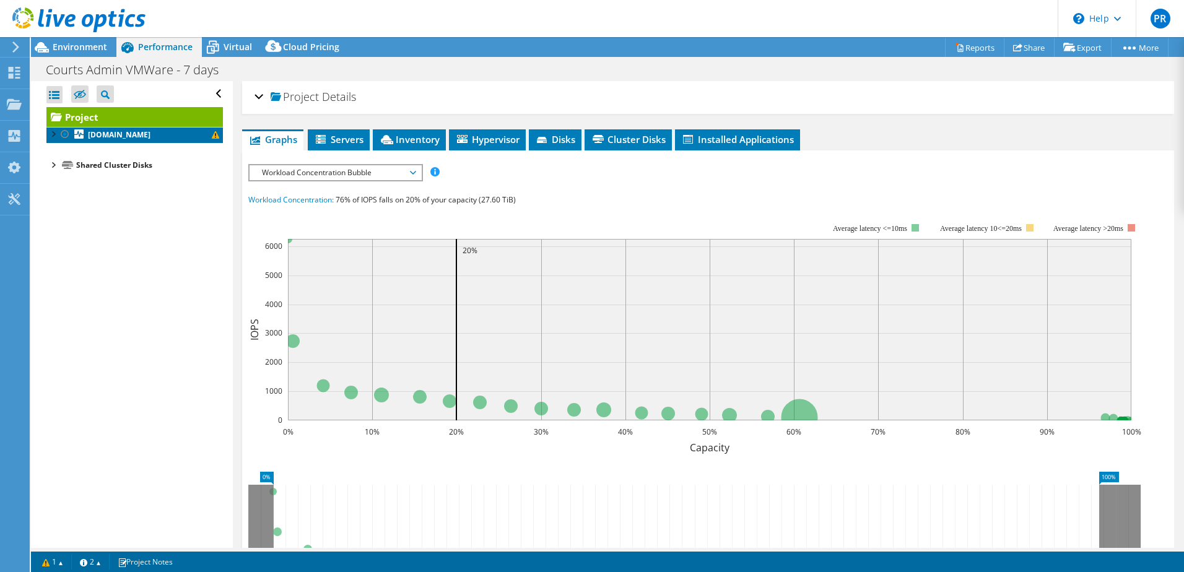
click at [108, 138] on b "[DOMAIN_NAME]" at bounding box center [119, 134] width 63 height 11
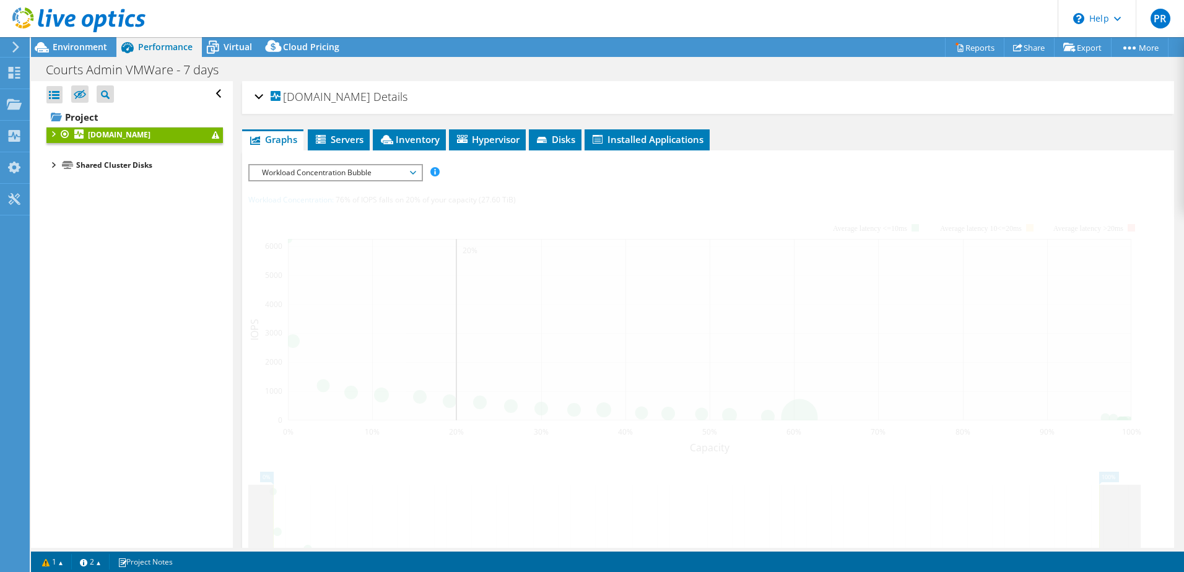
click at [53, 136] on div at bounding box center [52, 133] width 12 height 12
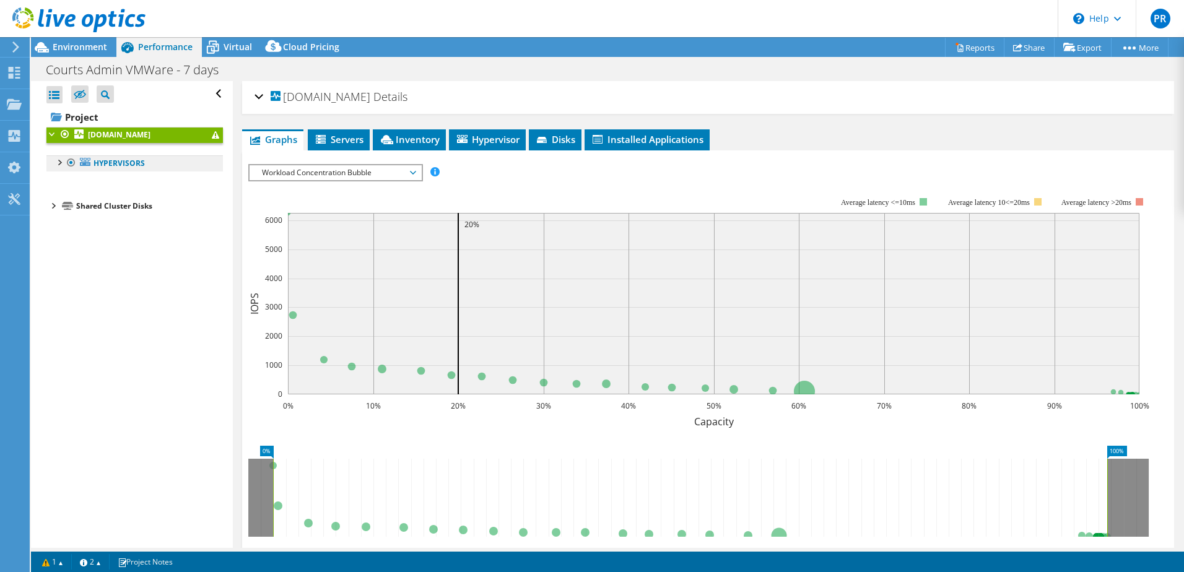
click at [103, 164] on link "Hypervisors" at bounding box center [134, 163] width 177 height 16
click at [64, 162] on div at bounding box center [59, 161] width 12 height 12
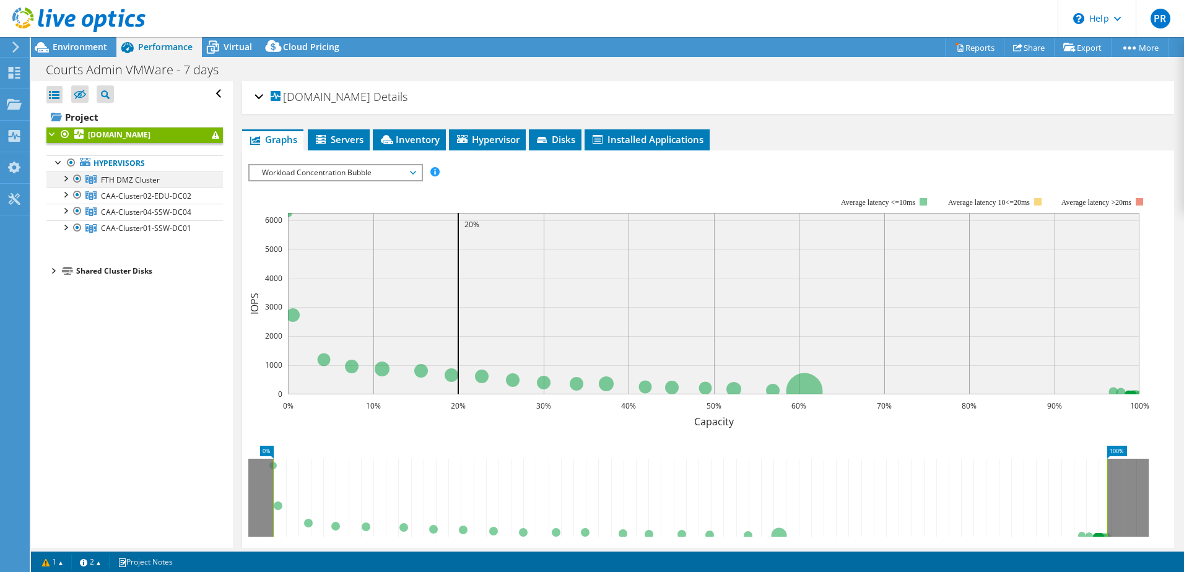
click at [66, 177] on div at bounding box center [65, 178] width 12 height 12
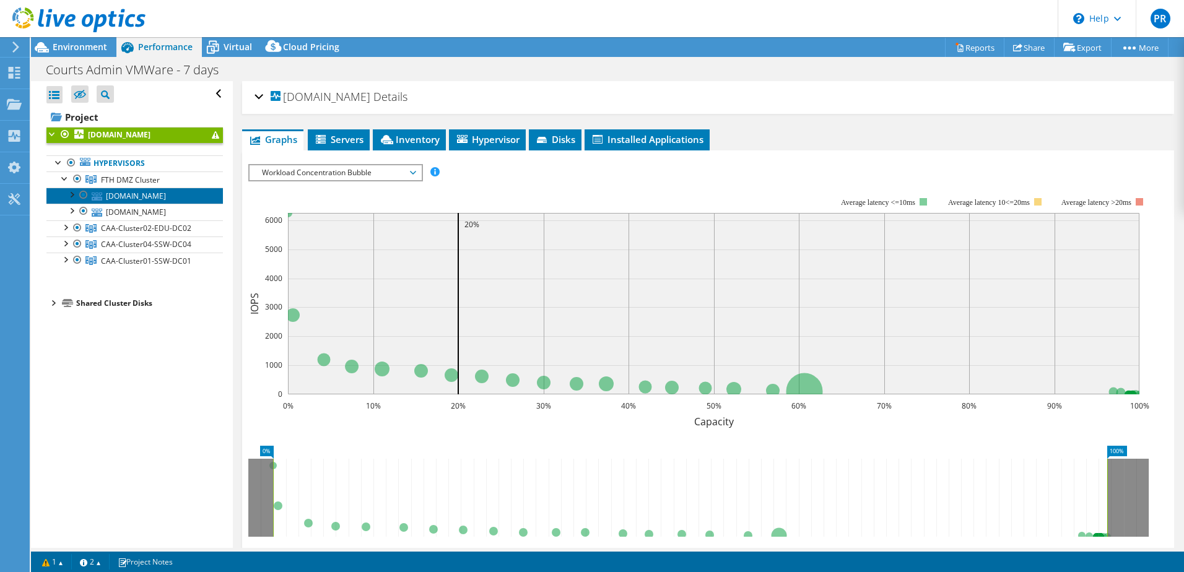
click at [121, 196] on link "[DOMAIN_NAME]" at bounding box center [134, 196] width 177 height 16
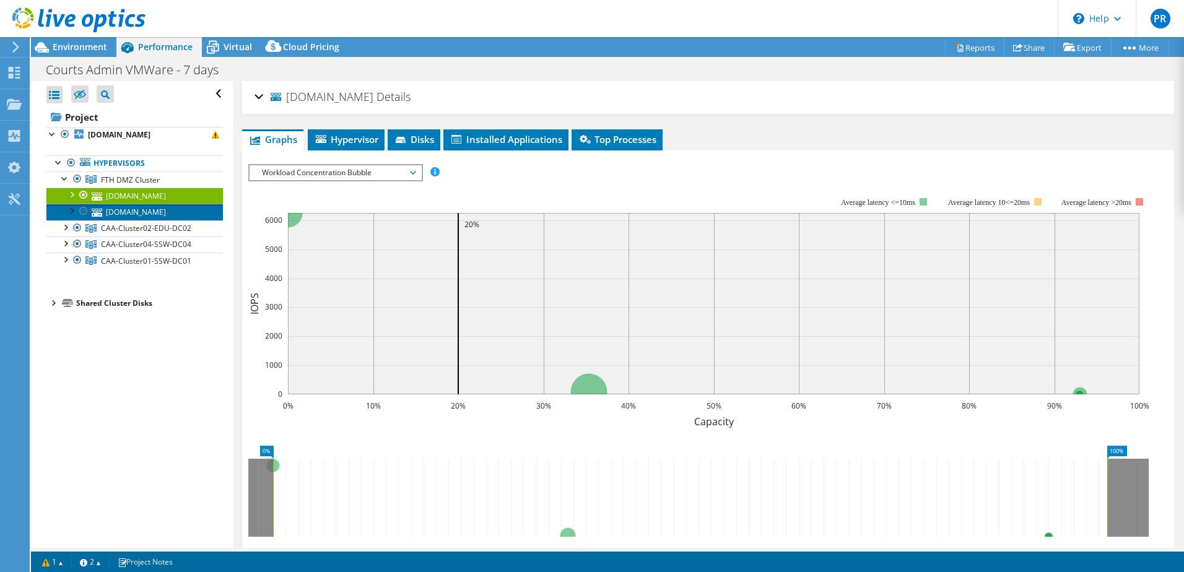
click at [150, 212] on link "[DOMAIN_NAME]" at bounding box center [134, 212] width 177 height 16
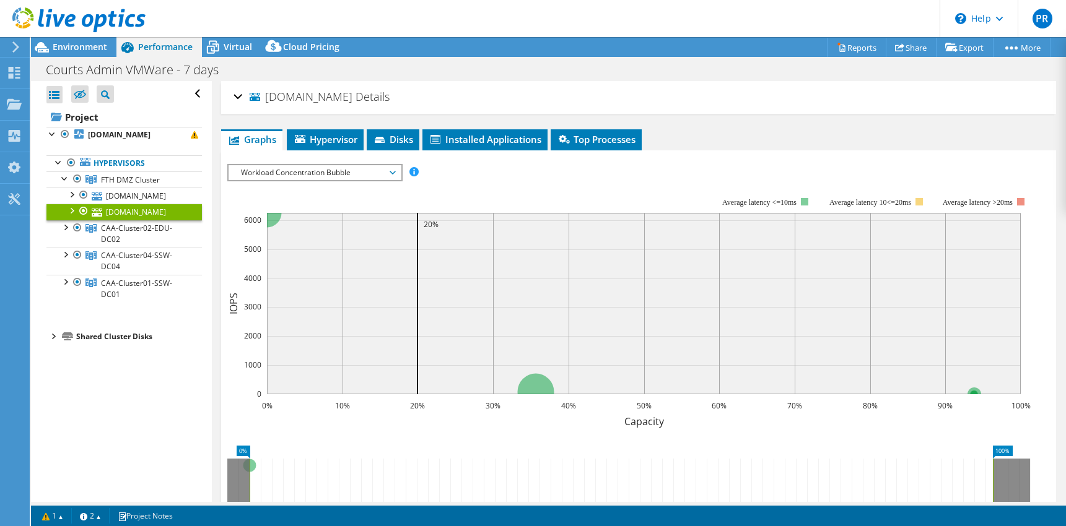
drag, startPoint x: 194, startPoint y: 8, endPoint x: 223, endPoint y: 7, distance: 28.5
click at [194, 9] on header "PR End User [PERSON_NAME] [PERSON_NAME][EMAIL_ADDRESS][PERSON_NAME][DOMAIN_NAME…" at bounding box center [533, 18] width 1066 height 37
